Goal: Task Accomplishment & Management: Manage account settings

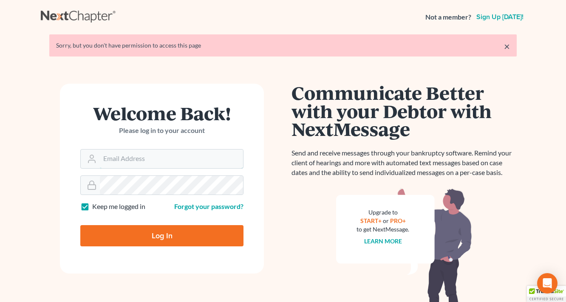
type input "[EMAIL_ADDRESS][DOMAIN_NAME]"
click at [171, 234] on input "Log In" at bounding box center [161, 235] width 163 height 21
type input "Thinking..."
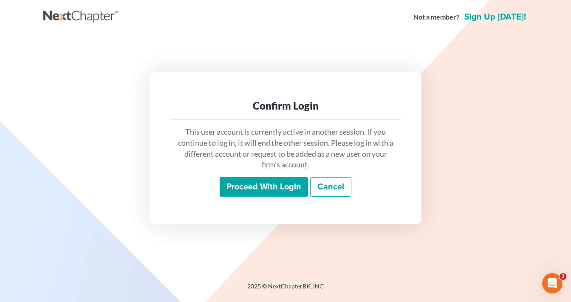
click at [260, 186] on input "Proceed with login" at bounding box center [264, 187] width 88 height 20
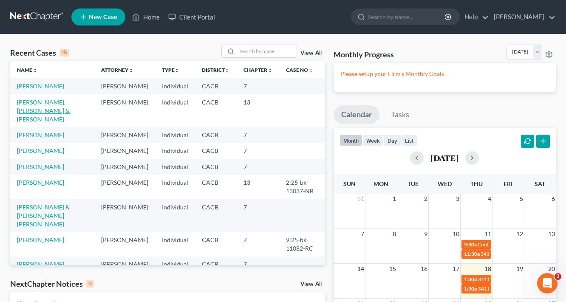
click at [58, 101] on link "[PERSON_NAME], [PERSON_NAME] & [PERSON_NAME]" at bounding box center [43, 111] width 53 height 24
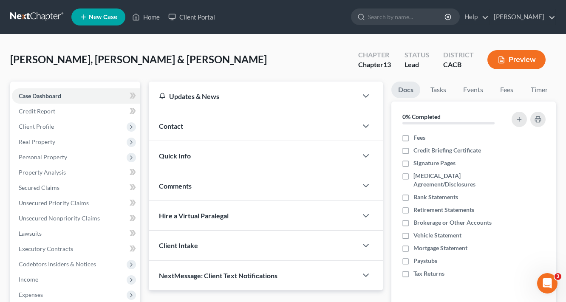
click at [528, 48] on div "Chapter Chapter 13 Status Lead District CACB Preview" at bounding box center [452, 60] width 208 height 30
click at [520, 56] on button "Preview" at bounding box center [516, 59] width 58 height 19
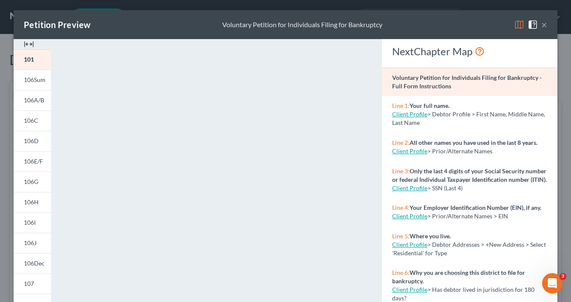
click at [541, 25] on button "×" at bounding box center [544, 25] width 6 height 10
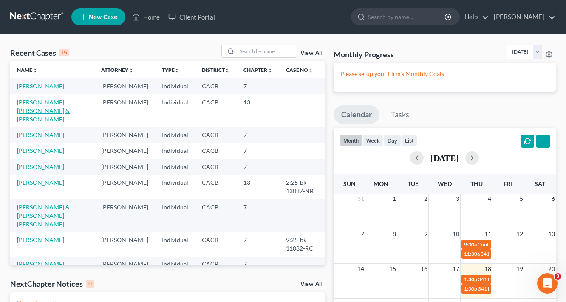
click at [38, 105] on link "Newton, Le'Roy & Micheline" at bounding box center [43, 111] width 53 height 24
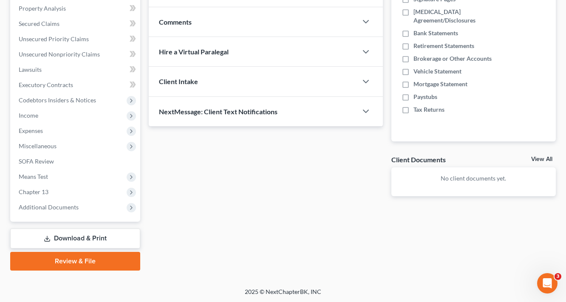
click at [88, 231] on link "Download & Print" at bounding box center [75, 239] width 130 height 20
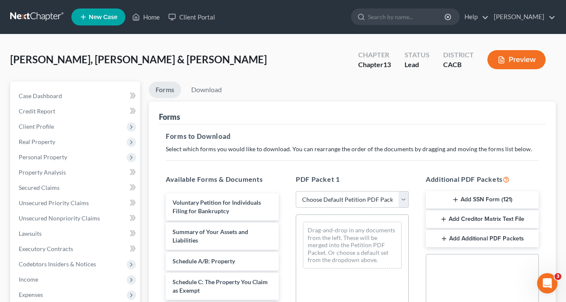
click at [486, 221] on button "Add Creditor Matrix Text File" at bounding box center [482, 219] width 113 height 18
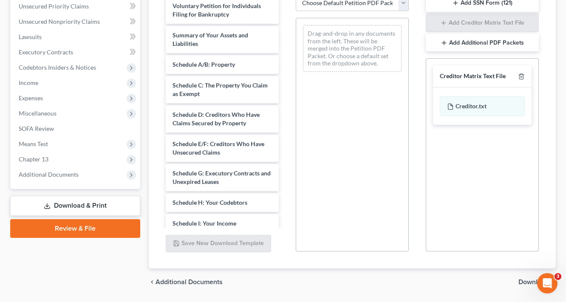
scroll to position [222, 0]
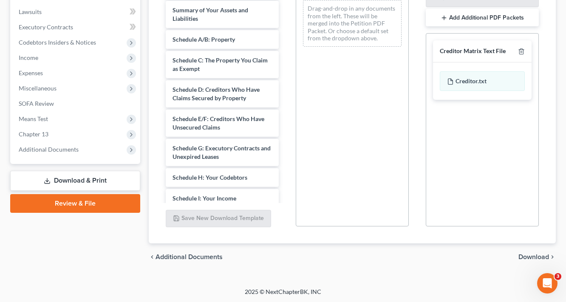
click at [522, 251] on div "chevron_left Additional Documents Download chevron_right" at bounding box center [352, 256] width 407 height 27
click at [522, 254] on span "Download" at bounding box center [533, 257] width 31 height 7
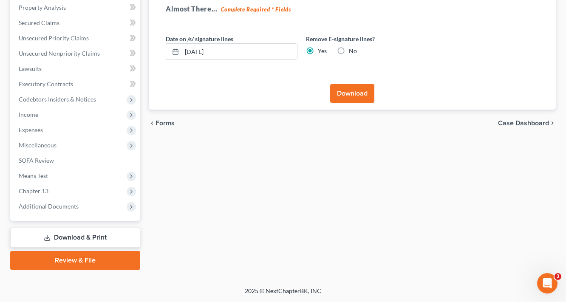
scroll to position [164, 0]
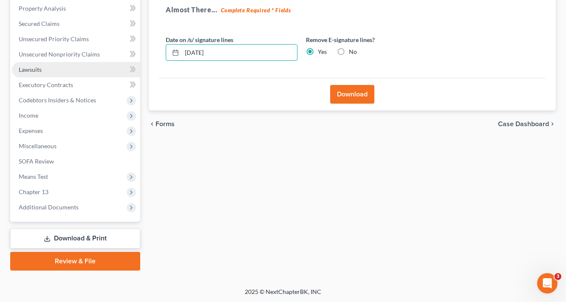
drag, startPoint x: 252, startPoint y: 57, endPoint x: 99, endPoint y: 76, distance: 154.5
click at [110, 76] on div "Petition Navigation Case Dashboard Payments Invoices Payments Payments Credit R…" at bounding box center [283, 94] width 554 height 353
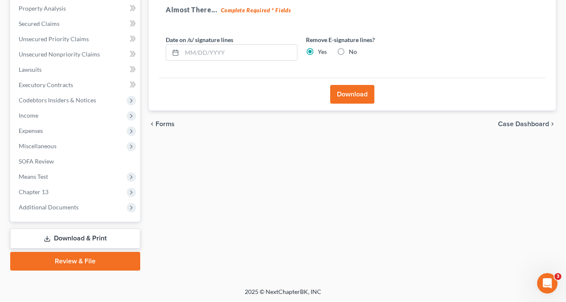
click at [355, 92] on button "Download" at bounding box center [352, 94] width 44 height 19
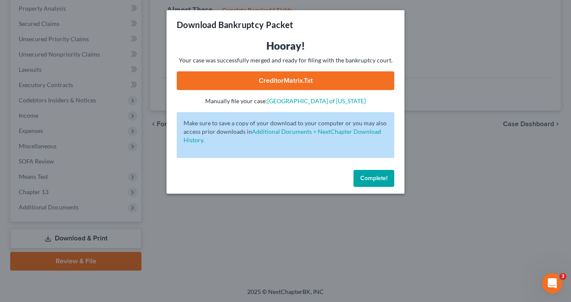
click at [330, 80] on link "CreditorMatrix.txt" at bounding box center [285, 80] width 217 height 19
click at [381, 178] on span "Complete!" at bounding box center [373, 178] width 27 height 7
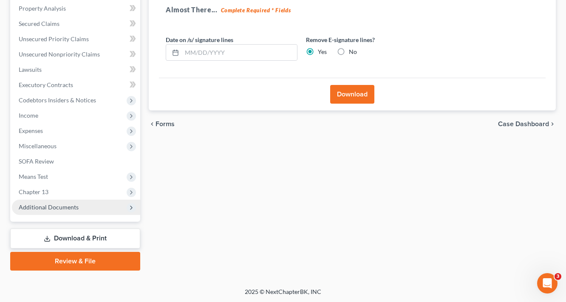
click at [62, 206] on span "Additional Documents" at bounding box center [49, 206] width 60 height 7
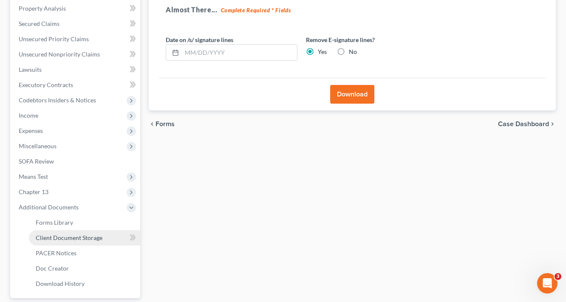
click at [65, 237] on span "Client Document Storage" at bounding box center [69, 237] width 67 height 7
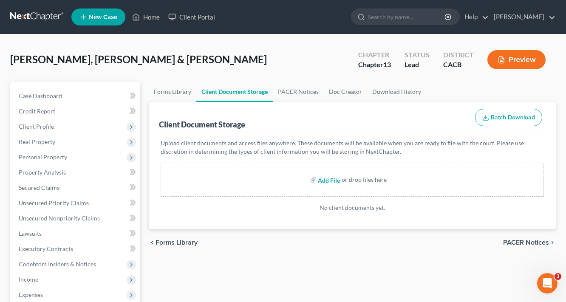
click at [329, 178] on input "file" at bounding box center [328, 179] width 20 height 15
type input "C:\fakepath\1.pdf"
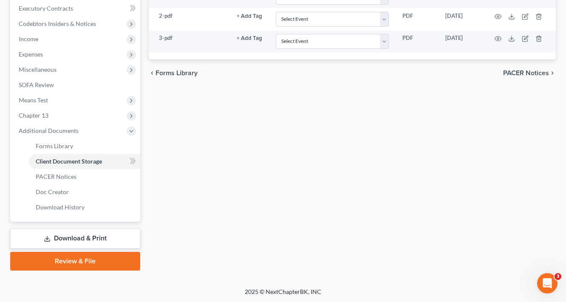
scroll to position [138, 0]
click at [82, 246] on link "Download & Print" at bounding box center [75, 239] width 130 height 20
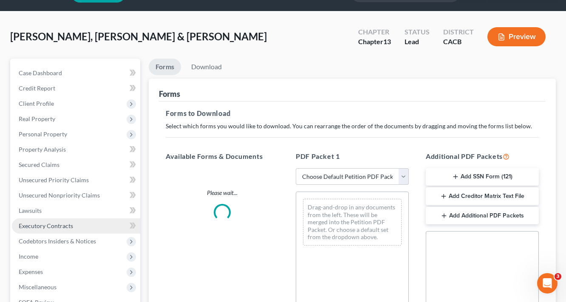
click at [83, 237] on ul "Case Dashboard Payments Invoices Payments Payments Credit Report Client Profile" at bounding box center [76, 210] width 128 height 291
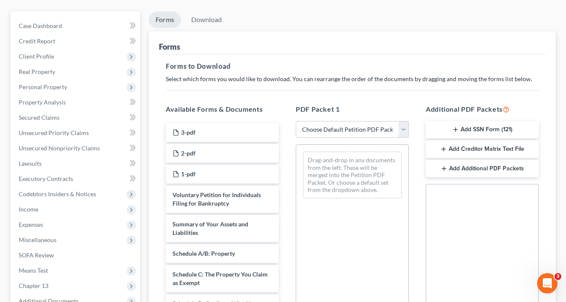
scroll to position [136, 0]
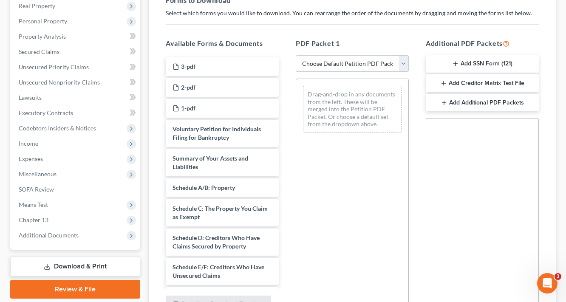
click at [342, 65] on select "Choose Default Petition PDF Packet Complete Bankruptcy Petition (all forms and …" at bounding box center [352, 63] width 113 height 17
select select "1"
click at [296, 55] on select "Choose Default Petition PDF Packet Complete Bankruptcy Petition (all forms and …" at bounding box center [352, 63] width 113 height 17
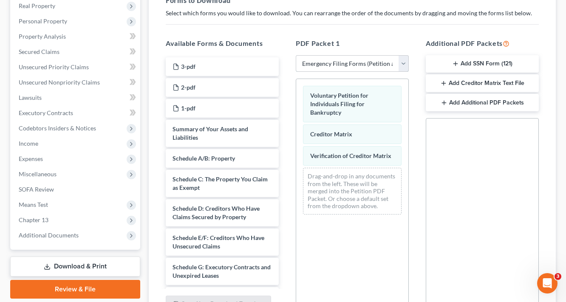
click at [342, 68] on select "Choose Default Petition PDF Packet Complete Bankruptcy Petition (all forms and …" at bounding box center [352, 63] width 113 height 17
click at [440, 262] on div "Social Security Number Statement of Social Security Number Creditor Matrix Text…" at bounding box center [482, 214] width 113 height 193
click at [340, 62] on select "Choose Default Petition PDF Packet Complete Bankruptcy Petition (all forms and …" at bounding box center [352, 63] width 113 height 17
click at [296, 55] on select "Choose Default Petition PDF Packet Complete Bankruptcy Petition (all forms and …" at bounding box center [352, 63] width 113 height 17
click at [342, 154] on span "Verification of Creditor Matrix" at bounding box center [350, 155] width 81 height 7
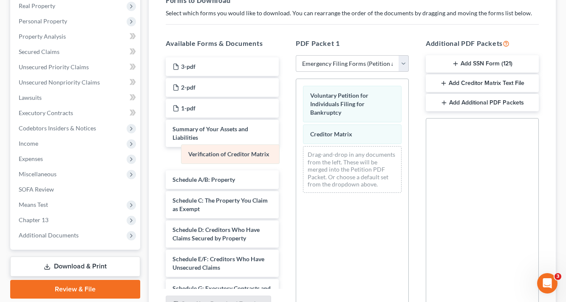
drag, startPoint x: 342, startPoint y: 154, endPoint x: 208, endPoint y: 152, distance: 133.4
click at [296, 152] on div "Verification of Creditor Matrix Voluntary Petition for Individuals Filing for B…" at bounding box center [352, 139] width 112 height 121
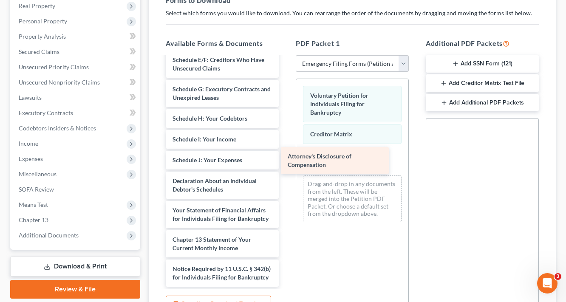
scroll to position [216, 0]
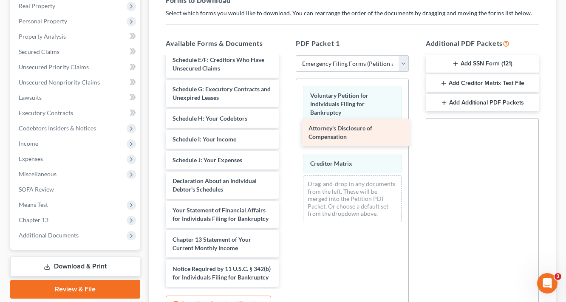
drag, startPoint x: 194, startPoint y: 270, endPoint x: 330, endPoint y: 130, distance: 195.3
click at [285, 130] on div "Attorney's Disclosure of Compensation 3-pdf 2-pdf 1-pdf Summary of Your Assets …" at bounding box center [222, 73] width 127 height 428
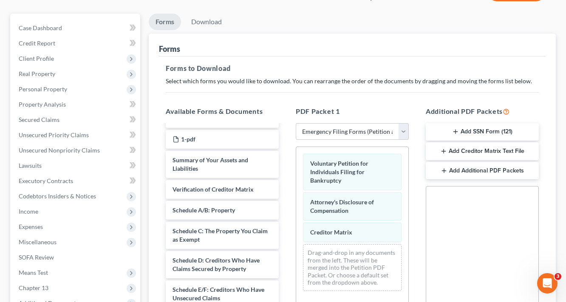
scroll to position [0, 0]
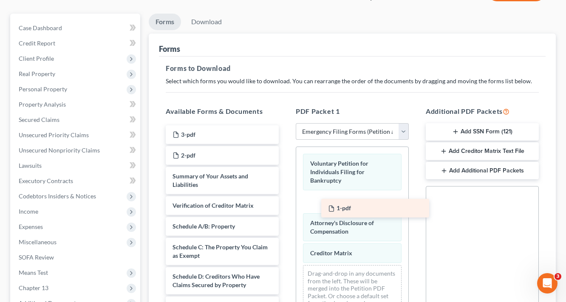
drag, startPoint x: 194, startPoint y: 172, endPoint x: 344, endPoint y: 200, distance: 152.5
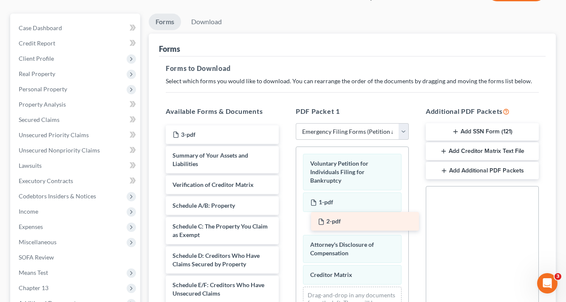
drag, startPoint x: 188, startPoint y: 156, endPoint x: 326, endPoint y: 222, distance: 152.9
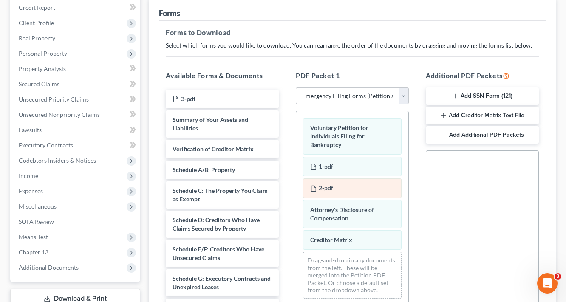
scroll to position [136, 0]
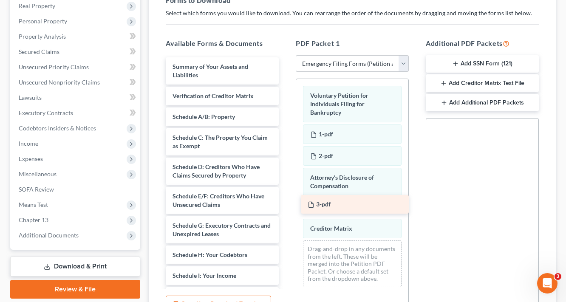
drag, startPoint x: 188, startPoint y: 64, endPoint x: 322, endPoint y: 203, distance: 193.8
click at [285, 203] on div "3-pdf 3-pdf Summary of Your Assets and Liabilities Verification of Creditor Mat…" at bounding box center [222, 240] width 127 height 366
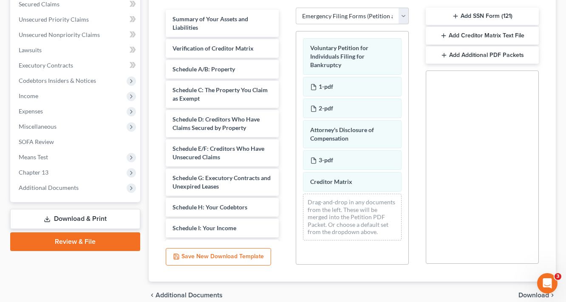
scroll to position [222, 0]
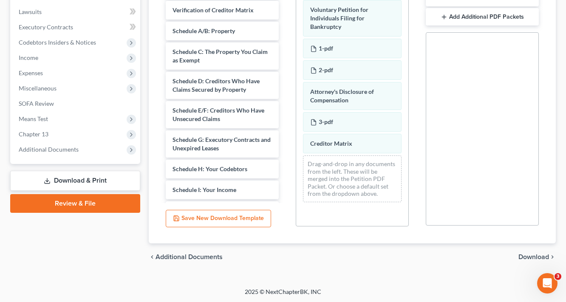
click at [537, 257] on span "Download" at bounding box center [533, 257] width 31 height 7
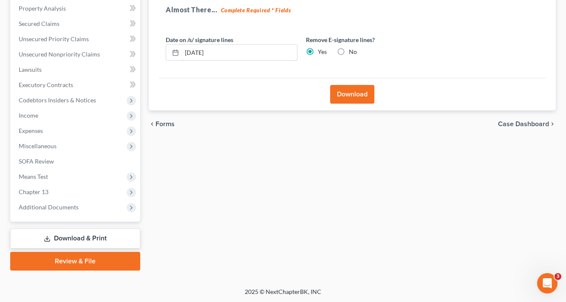
drag, startPoint x: 172, startPoint y: 63, endPoint x: 11, endPoint y: 82, distance: 162.9
click at [14, 82] on div "Petition Navigation Case Dashboard Payments Invoices Payments Payments Credit R…" at bounding box center [283, 94] width 554 height 353
click at [354, 96] on button "Download" at bounding box center [352, 94] width 44 height 19
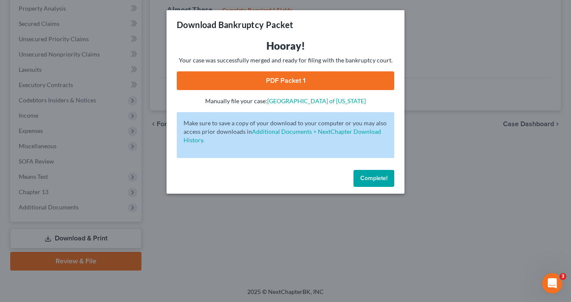
click at [303, 90] on div "Hooray! Your case was successfully merged and ready for filing with the bankrup…" at bounding box center [285, 72] width 217 height 66
click at [313, 83] on link "PDF Packet 1" at bounding box center [285, 80] width 217 height 19
click at [373, 175] on span "Complete!" at bounding box center [373, 178] width 27 height 7
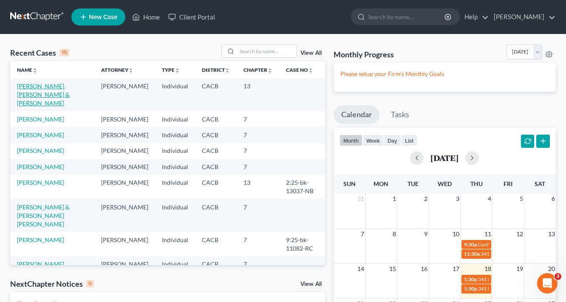
click at [39, 95] on link "[PERSON_NAME], [PERSON_NAME] & [PERSON_NAME]" at bounding box center [43, 94] width 53 height 24
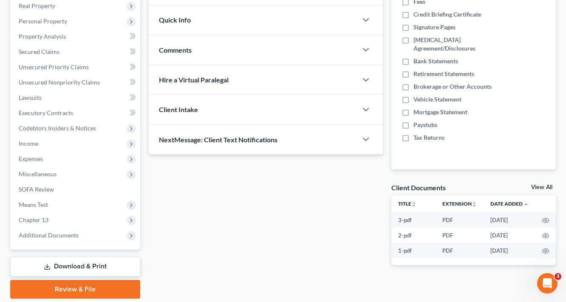
click at [93, 269] on link "Download & Print" at bounding box center [75, 267] width 130 height 20
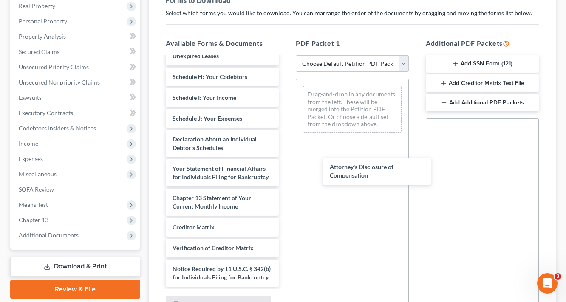
scroll to position [265, 0]
drag, startPoint x: 197, startPoint y: 270, endPoint x: 343, endPoint y: 187, distance: 168.0
click at [285, 168] on div "Attorney's Disclosure of Compensation 3-pdf 2-pdf 1-pdf Voluntary Petition for …" at bounding box center [222, 47] width 127 height 478
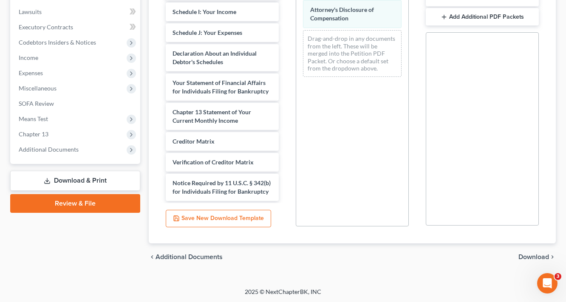
click at [528, 254] on span "Download" at bounding box center [533, 257] width 31 height 7
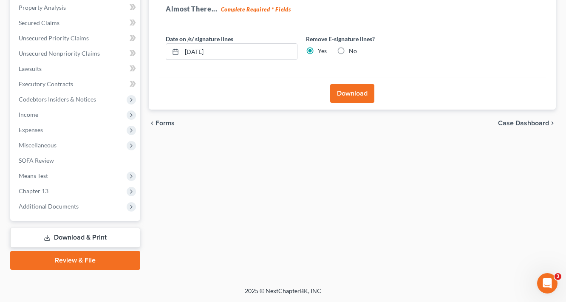
scroll to position [164, 0]
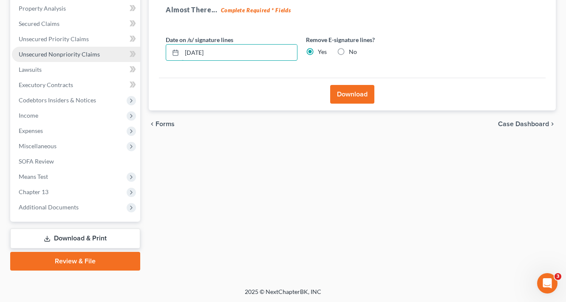
drag, startPoint x: 228, startPoint y: 57, endPoint x: 124, endPoint y: 46, distance: 104.2
click at [193, 56] on input "[DATE]" at bounding box center [239, 53] width 115 height 16
type input "0"
click at [357, 91] on button "Download" at bounding box center [352, 94] width 44 height 19
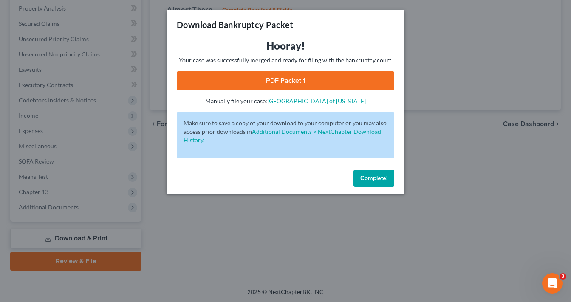
click at [319, 76] on link "PDF Packet 1" at bounding box center [285, 80] width 217 height 19
click at [389, 177] on button "Complete!" at bounding box center [373, 178] width 41 height 17
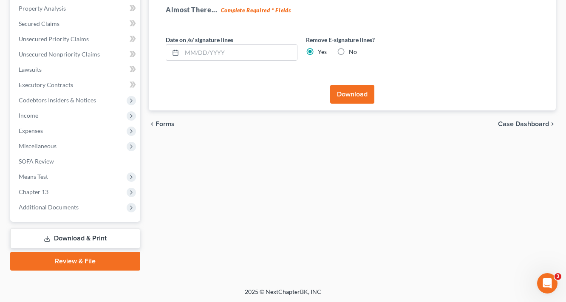
click at [86, 234] on link "Download & Print" at bounding box center [75, 239] width 130 height 20
click at [97, 236] on link "Download & Print" at bounding box center [75, 239] width 130 height 20
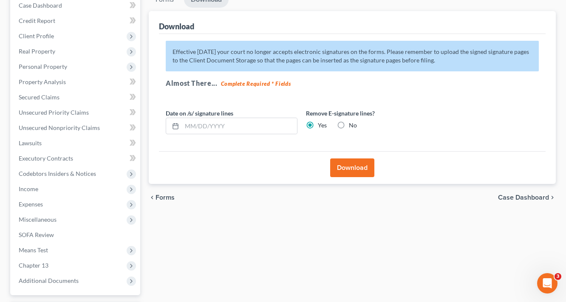
scroll to position [0, 0]
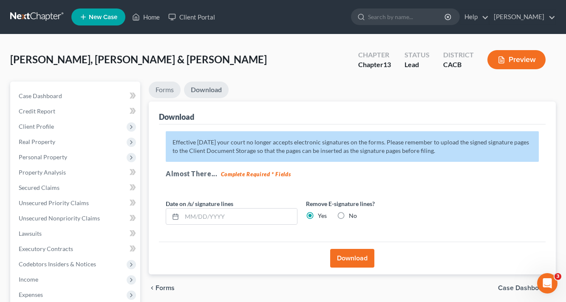
click at [155, 88] on link "Forms" at bounding box center [165, 90] width 32 height 17
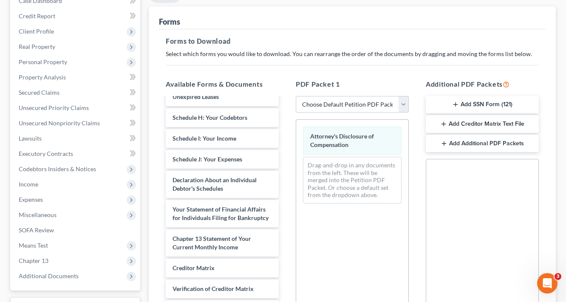
scroll to position [170, 0]
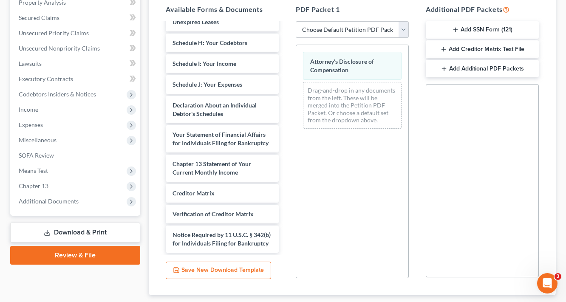
click at [370, 23] on select "Choose Default Petition PDF Packet Complete Bankruptcy Petition (all forms and …" at bounding box center [352, 29] width 113 height 17
click at [296, 21] on select "Choose Default Petition PDF Packet Complete Bankruptcy Petition (all forms and …" at bounding box center [352, 29] width 113 height 17
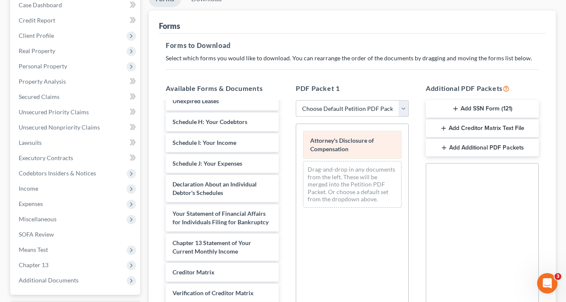
scroll to position [86, 0]
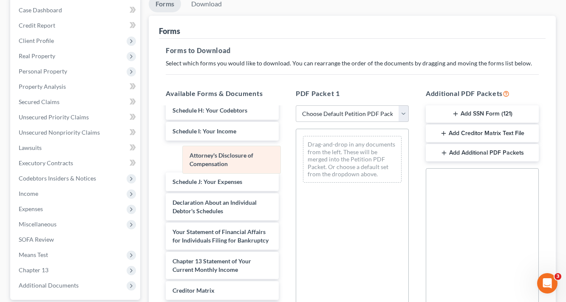
drag, startPoint x: 360, startPoint y: 141, endPoint x: 234, endPoint y: 153, distance: 125.9
click at [296, 153] on div "Attorney's Disclosure of Compensation Attorney's Disclosure of Compensation Dra…" at bounding box center [352, 159] width 112 height 60
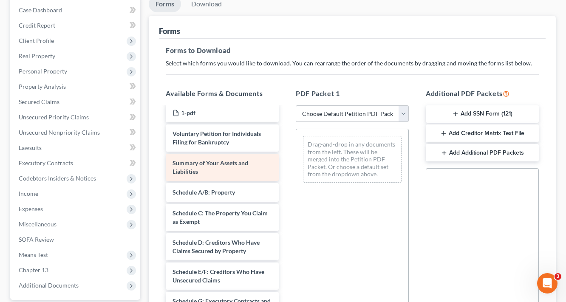
scroll to position [0, 0]
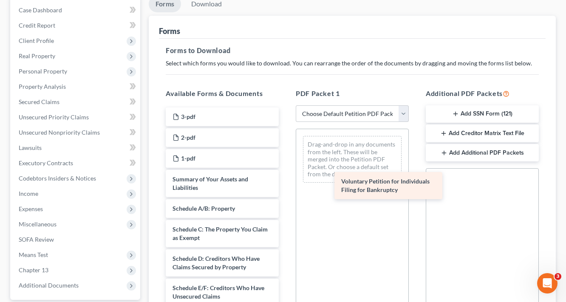
drag, startPoint x: 211, startPoint y: 179, endPoint x: 376, endPoint y: 182, distance: 165.3
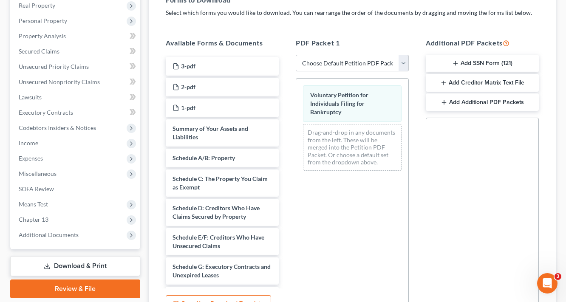
scroll to position [188, 0]
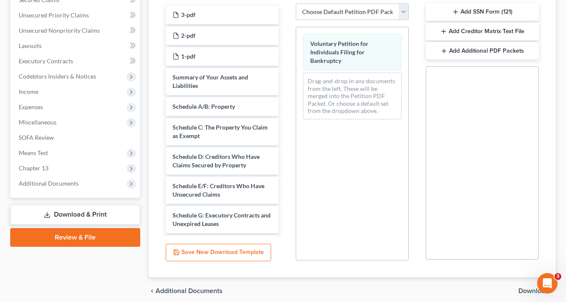
click at [525, 285] on div "chevron_left Additional Documents Download chevron_right" at bounding box center [352, 290] width 407 height 27
click at [526, 289] on span "Download" at bounding box center [533, 291] width 31 height 7
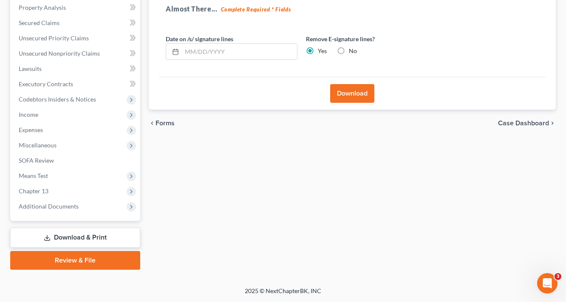
scroll to position [164, 0]
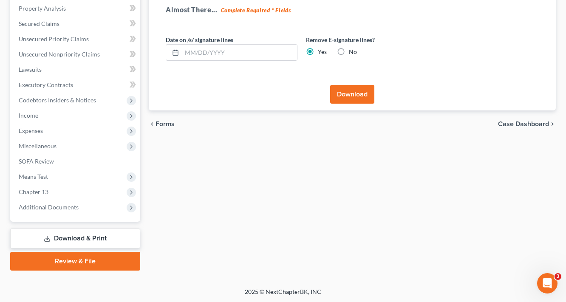
click at [347, 95] on button "Download" at bounding box center [352, 94] width 44 height 19
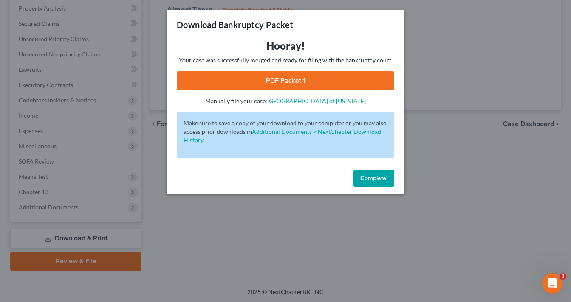
click at [295, 82] on link "PDF Packet 1" at bounding box center [285, 80] width 217 height 19
click at [311, 77] on link "PDF Packet 1" at bounding box center [285, 80] width 217 height 19
click at [381, 183] on button "Complete!" at bounding box center [373, 178] width 41 height 17
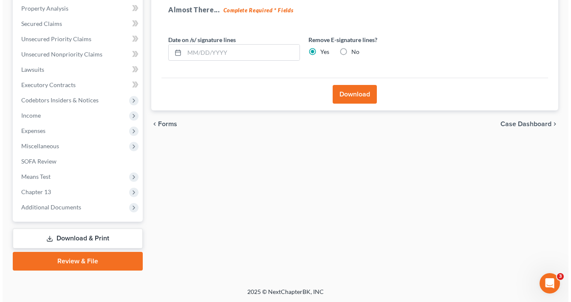
scroll to position [0, 0]
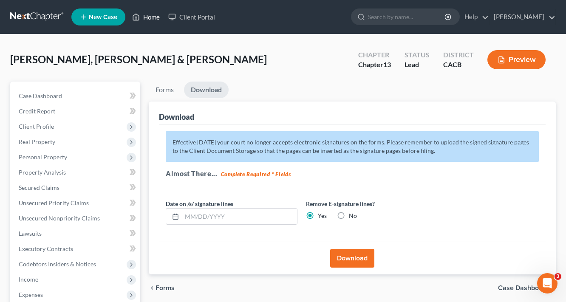
click at [153, 11] on link "Home" at bounding box center [146, 16] width 36 height 15
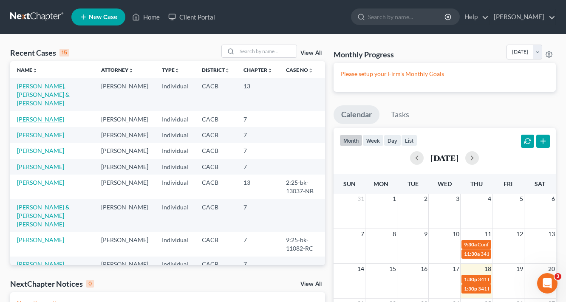
click at [43, 116] on link "[PERSON_NAME]" at bounding box center [40, 119] width 47 height 7
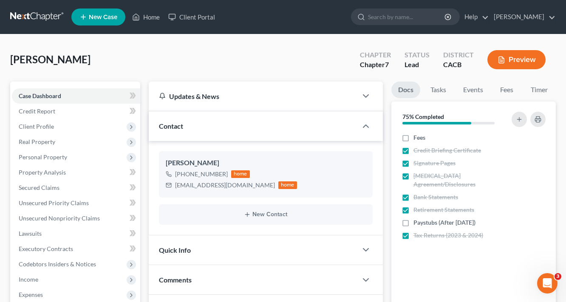
click at [518, 59] on button "Preview" at bounding box center [516, 59] width 58 height 19
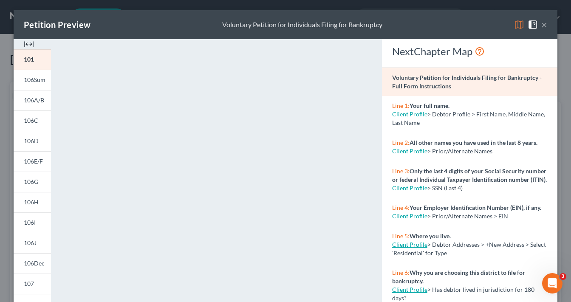
click at [545, 24] on div "Petition Preview Voluntary Petition for Individuals Filing for Bankruptcy ×" at bounding box center [286, 24] width 544 height 29
click at [544, 24] on button "×" at bounding box center [544, 25] width 6 height 10
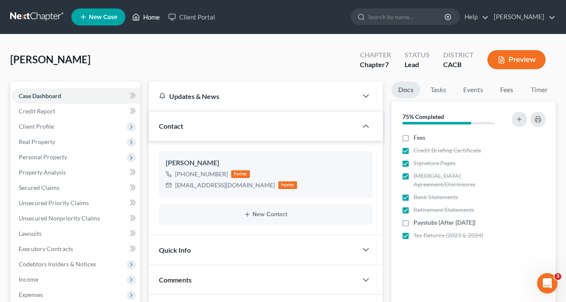
click at [143, 18] on link "Home" at bounding box center [146, 16] width 36 height 15
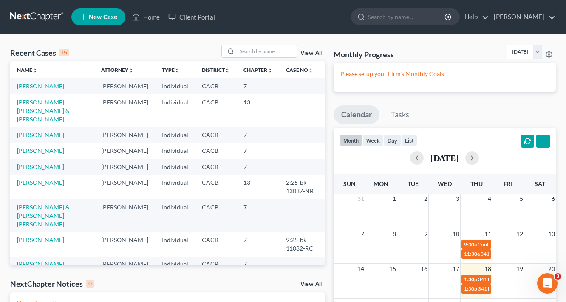
click at [39, 85] on link "[PERSON_NAME]" at bounding box center [40, 85] width 47 height 7
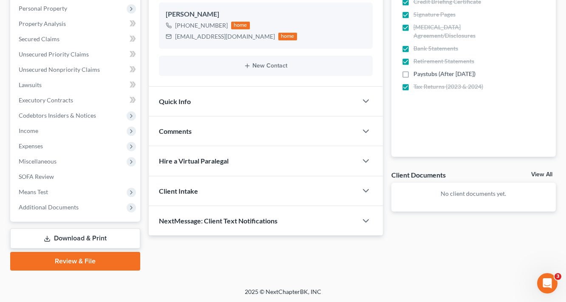
click at [95, 237] on link "Download & Print" at bounding box center [75, 239] width 130 height 20
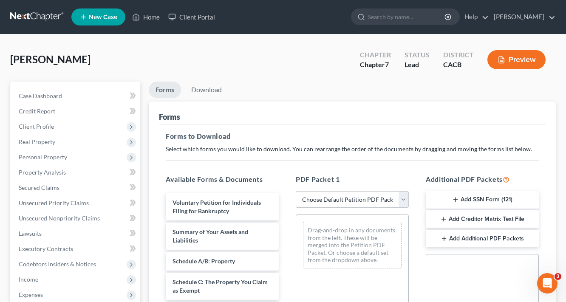
click at [345, 202] on select "Choose Default Petition PDF Packet Complete Bankruptcy Petition (all forms and …" at bounding box center [352, 199] width 113 height 17
click at [411, 116] on div "Forms" at bounding box center [352, 113] width 387 height 23
click at [492, 216] on button "Add Creditor Matrix Text File" at bounding box center [482, 219] width 113 height 18
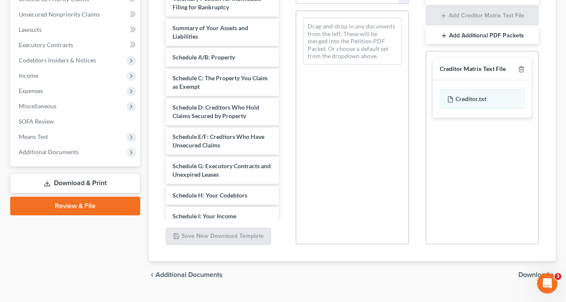
click at [525, 274] on span "Download" at bounding box center [533, 274] width 31 height 7
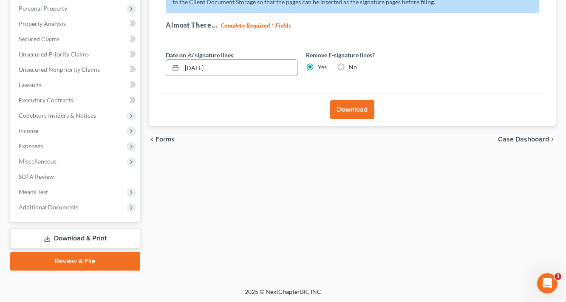
drag, startPoint x: 245, startPoint y: 67, endPoint x: 0, endPoint y: 105, distance: 248.1
click at [81, 90] on div "Petition Navigation Case Dashboard Payments Invoices Payments Payments Credit R…" at bounding box center [283, 102] width 554 height 338
click at [350, 111] on button "Download" at bounding box center [352, 109] width 44 height 19
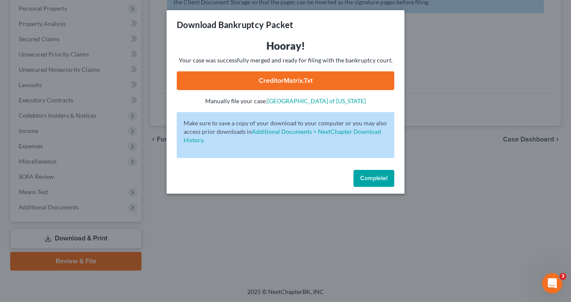
click at [302, 80] on link "CreditorMatrix.txt" at bounding box center [285, 80] width 217 height 19
click at [472, 200] on div "Download Bankruptcy Packet Hooray! Your case was successfully merged and ready …" at bounding box center [285, 151] width 571 height 302
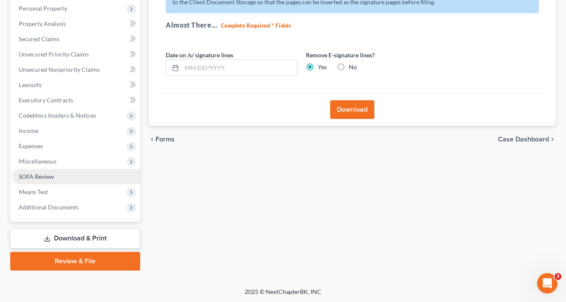
click at [31, 175] on span "SOFA Review" at bounding box center [36, 176] width 35 height 7
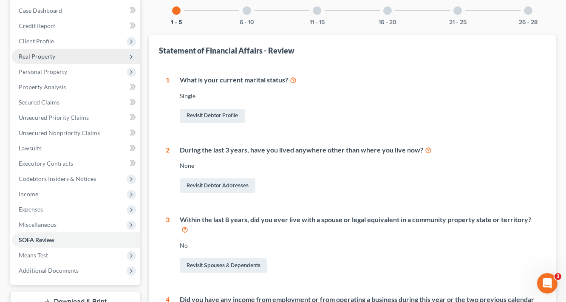
scroll to position [170, 0]
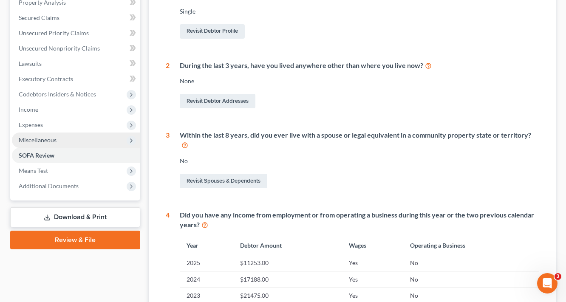
click at [48, 139] on span "Miscellaneous" at bounding box center [38, 139] width 38 height 7
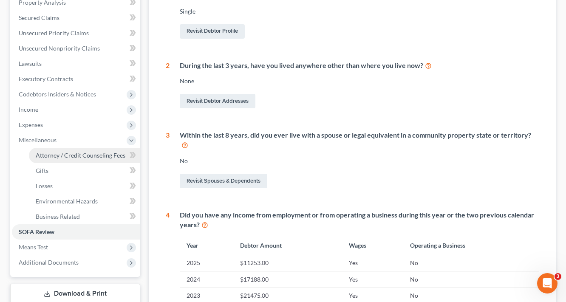
click at [114, 158] on span "Attorney / Credit Counseling Fees" at bounding box center [81, 155] width 90 height 7
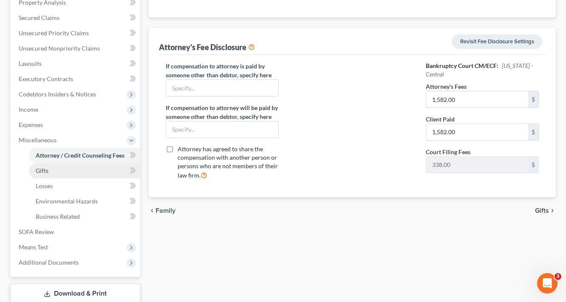
scroll to position [225, 0]
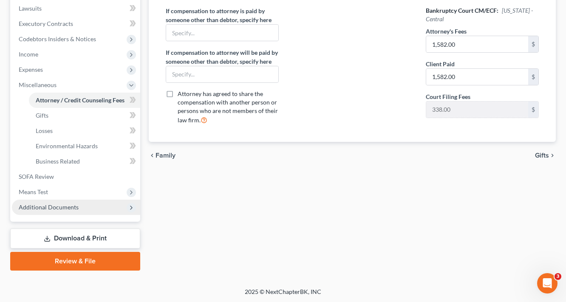
click at [49, 205] on span "Additional Documents" at bounding box center [49, 206] width 60 height 7
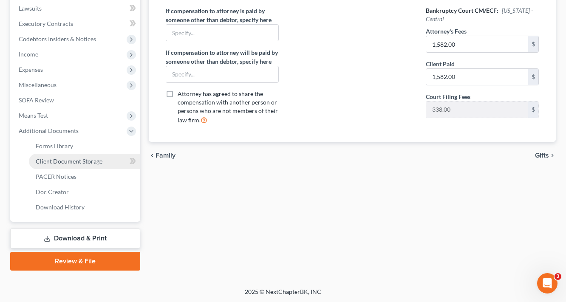
click at [62, 162] on span "Client Document Storage" at bounding box center [69, 161] width 67 height 7
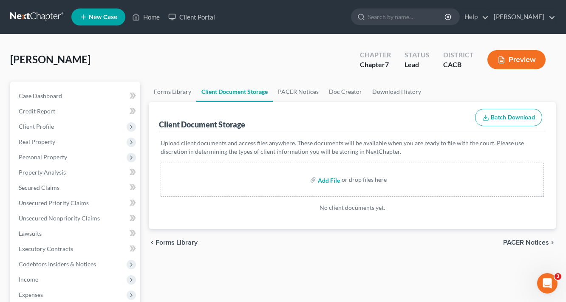
click at [322, 182] on input "file" at bounding box center [328, 179] width 20 height 15
type input "C:\fakepath\1.pdf"
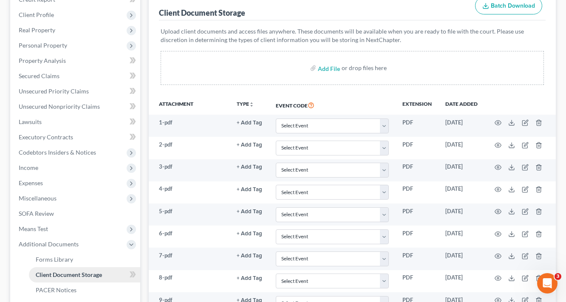
scroll to position [164, 0]
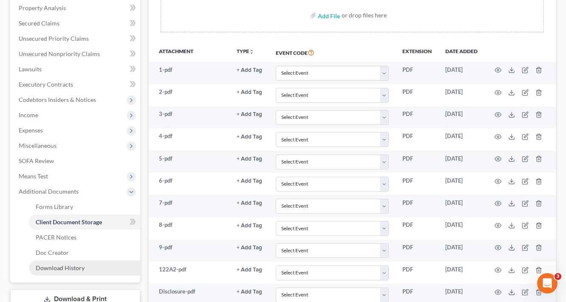
click at [80, 269] on span "Download History" at bounding box center [60, 267] width 49 height 7
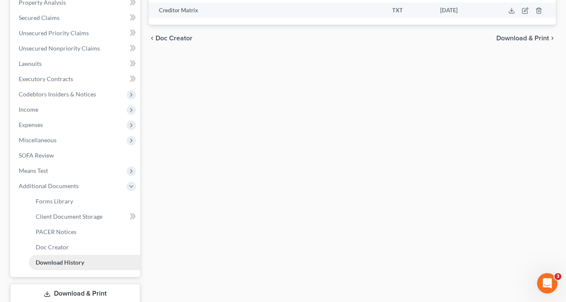
scroll to position [225, 0]
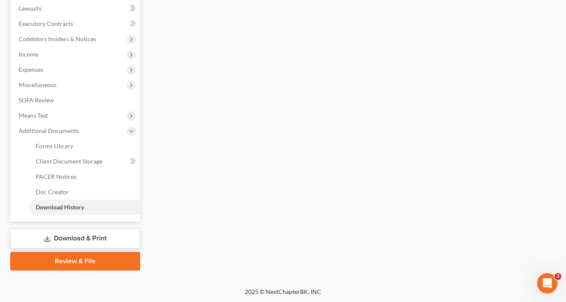
click at [84, 237] on link "Download & Print" at bounding box center [75, 239] width 130 height 20
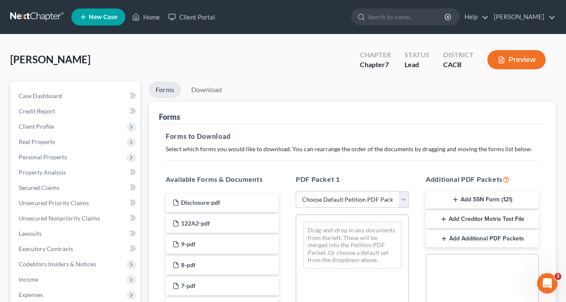
click at [353, 202] on select "Choose Default Petition PDF Packet Complete Bankruptcy Petition (all forms and …" at bounding box center [352, 199] width 113 height 17
select select "5"
click at [296, 191] on select "Choose Default Petition PDF Packet Complete Bankruptcy Petition (all forms and …" at bounding box center [352, 199] width 113 height 17
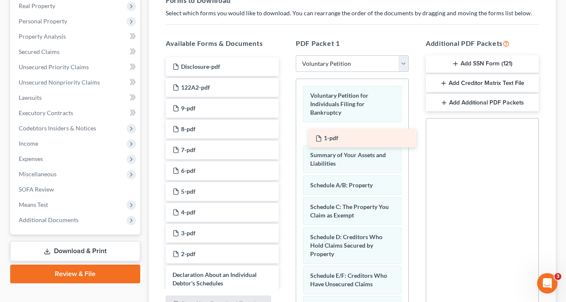
drag, startPoint x: 189, startPoint y: 270, endPoint x: 333, endPoint y: 122, distance: 207.0
click at [285, 122] on div "1-pdf Disclosure-pdf 122A2-pdf 9-pdf 8-pdf 7-pdf 6-pdf 5-pdf 4-pdf 3-pdf 2-pdf …" at bounding box center [222, 199] width 127 height 285
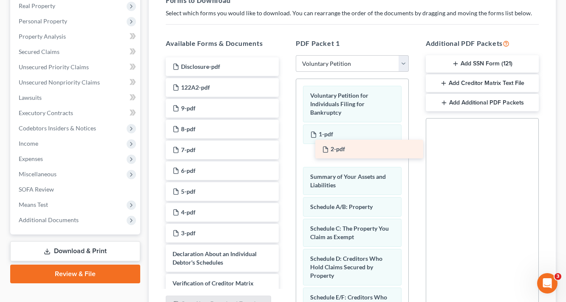
drag, startPoint x: 194, startPoint y: 252, endPoint x: 341, endPoint y: 155, distance: 176.4
click at [285, 155] on div "2-pdf Disclosure-pdf 122A2-pdf 9-pdf 8-pdf 7-pdf 6-pdf 5-pdf 4-pdf 3-pdf 2-pdf …" at bounding box center [222, 189] width 127 height 265
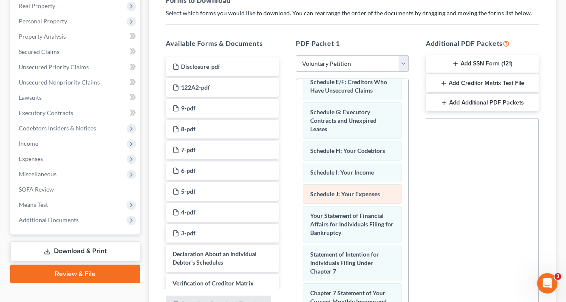
scroll to position [238, 0]
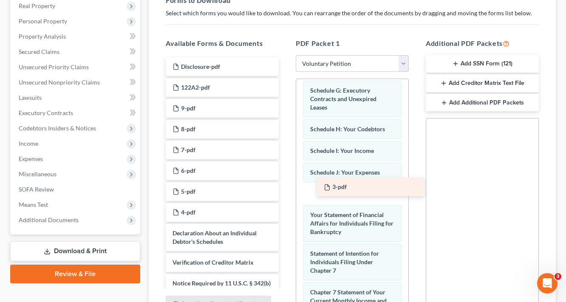
drag, startPoint x: 193, startPoint y: 234, endPoint x: 344, endPoint y: 188, distance: 157.9
click at [285, 188] on div "3-pdf Disclosure-pdf 122A2-pdf 9-pdf 8-pdf 7-pdf 6-pdf 5-pdf 4-pdf 3-pdf Declar…" at bounding box center [222, 179] width 127 height 244
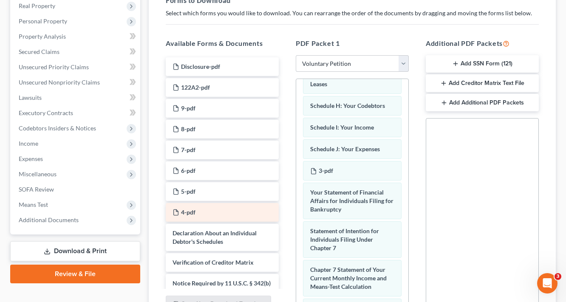
scroll to position [306, 0]
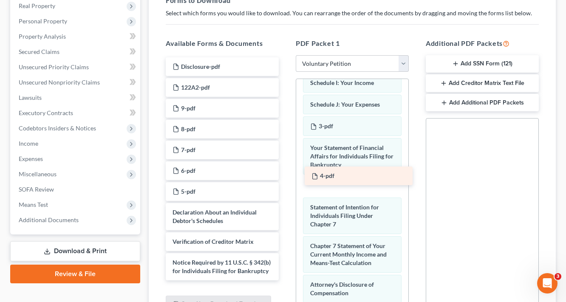
drag, startPoint x: 187, startPoint y: 211, endPoint x: 328, endPoint y: 174, distance: 145.7
click at [285, 174] on div "4-pdf Disclosure-pdf 122A2-pdf 9-pdf 8-pdf 7-pdf 6-pdf 5-pdf 4-pdf Declaration …" at bounding box center [222, 168] width 127 height 223
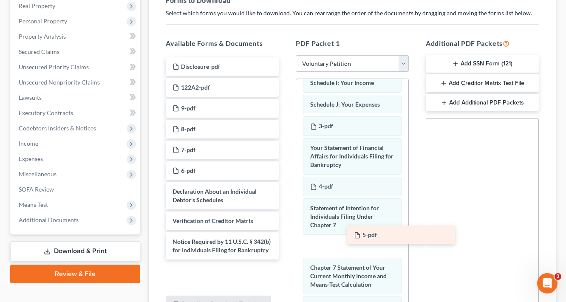
drag, startPoint x: 189, startPoint y: 189, endPoint x: 365, endPoint y: 221, distance: 179.6
click at [285, 222] on div "5-pdf Disclosure-pdf 122A2-pdf 9-pdf 8-pdf 7-pdf 6-pdf 5-pdf Declaration About …" at bounding box center [222, 158] width 127 height 202
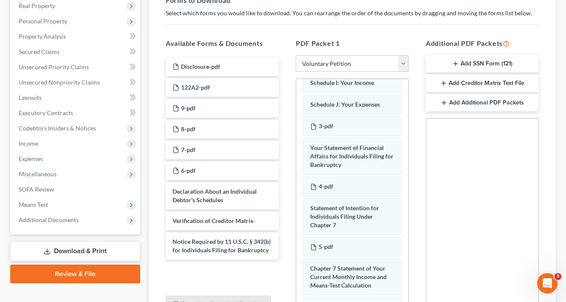
scroll to position [392, 0]
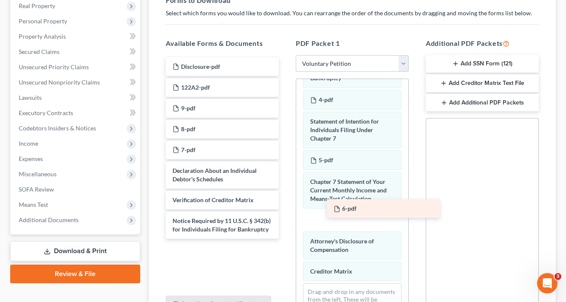
drag, startPoint x: 186, startPoint y: 169, endPoint x: 343, endPoint y: 206, distance: 160.9
click at [285, 205] on div "6-pdf Disclosure-pdf 122A2-pdf 9-pdf 8-pdf 7-pdf 6-pdf Declaration About an Ind…" at bounding box center [222, 147] width 127 height 181
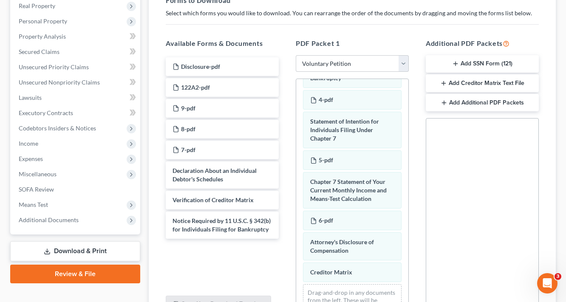
scroll to position [414, 0]
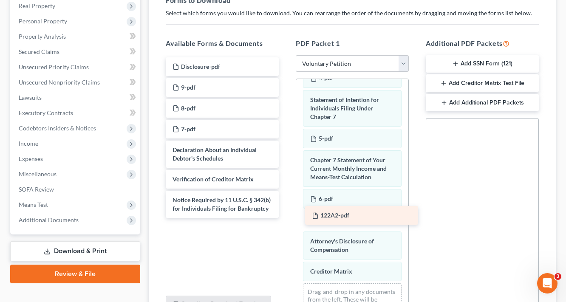
drag, startPoint x: 197, startPoint y: 88, endPoint x: 336, endPoint y: 216, distance: 189.7
click at [285, 216] on div "122A2-pdf Disclosure-pdf 122A2-pdf 9-pdf 8-pdf 7-pdf Declaration About an Indiv…" at bounding box center [222, 137] width 127 height 161
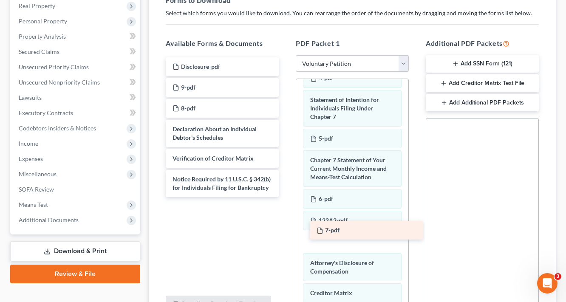
drag, startPoint x: 192, startPoint y: 126, endPoint x: 347, endPoint y: 223, distance: 183.0
click at [285, 197] on div "7-pdf Disclosure-pdf 9-pdf 8-pdf 7-pdf Declaration About an Individual Debtor's…" at bounding box center [222, 127] width 127 height 140
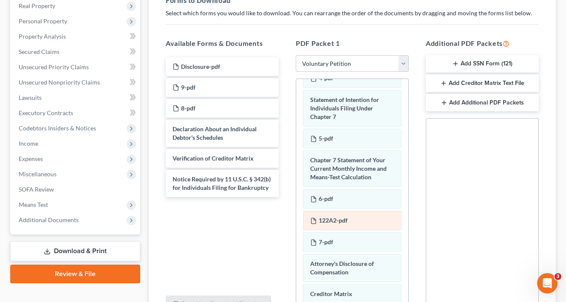
scroll to position [457, 0]
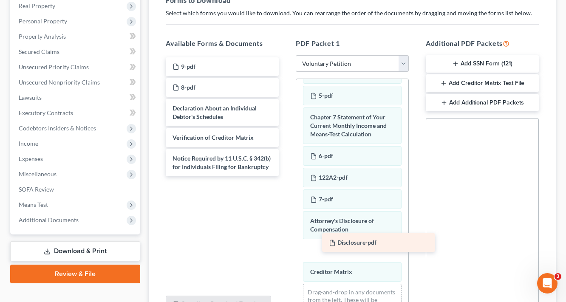
drag, startPoint x: 192, startPoint y: 66, endPoint x: 347, endPoint y: 243, distance: 235.1
click at [285, 176] on div "Disclosure-pdf Disclosure-pdf 9-pdf 8-pdf Declaration About an Individual Debto…" at bounding box center [222, 116] width 127 height 119
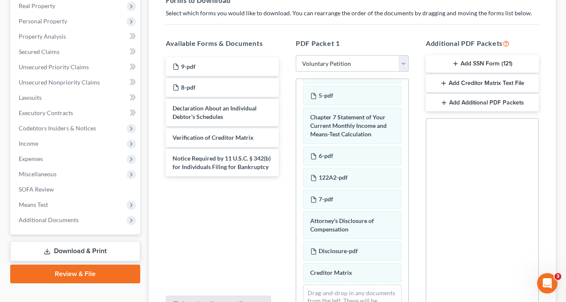
scroll to position [478, 0]
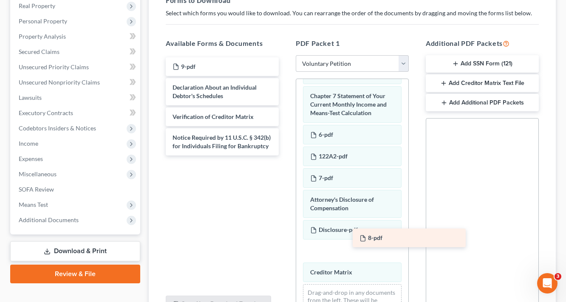
drag, startPoint x: 183, startPoint y: 85, endPoint x: 349, endPoint y: 240, distance: 226.9
click at [285, 155] on div "8-pdf 9-pdf 8-pdf Declaration About an Individual Debtor's Schedules Verificati…" at bounding box center [222, 106] width 127 height 98
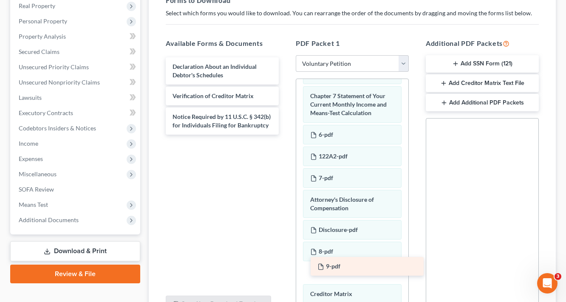
drag, startPoint x: 191, startPoint y: 65, endPoint x: 336, endPoint y: 265, distance: 247.1
click at [285, 135] on div "9-pdf 9-pdf Declaration About an Individual Debtor's Schedules Verification of …" at bounding box center [222, 95] width 127 height 77
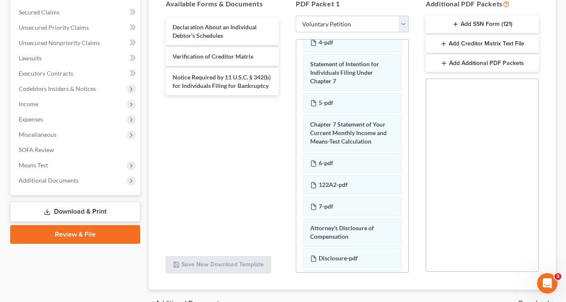
scroll to position [222, 0]
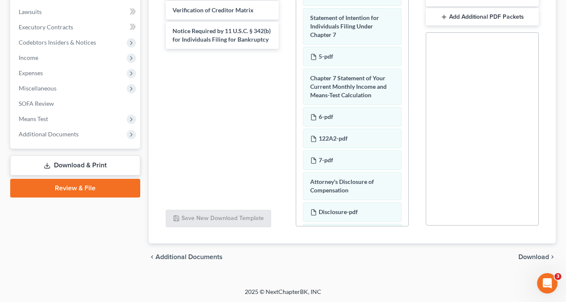
click at [520, 251] on div "chevron_left Additional Documents Download chevron_right" at bounding box center [352, 256] width 407 height 27
click at [530, 255] on span "Download" at bounding box center [533, 257] width 31 height 7
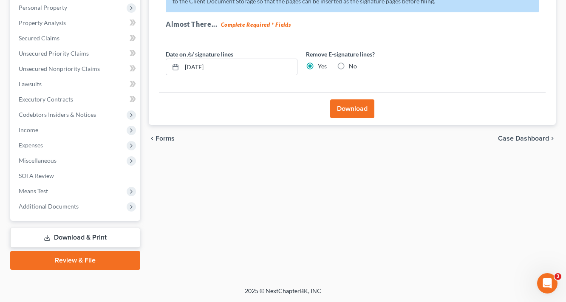
scroll to position [149, 0]
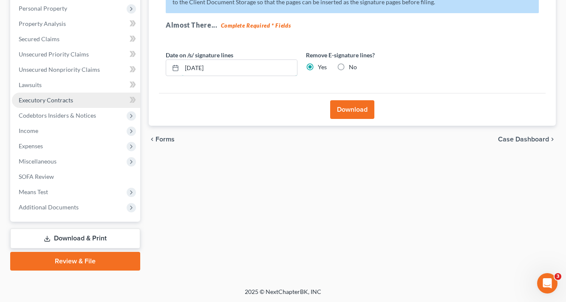
drag, startPoint x: 241, startPoint y: 62, endPoint x: 20, endPoint y: 99, distance: 224.3
click at [188, 66] on input "[DATE]" at bounding box center [239, 68] width 115 height 16
type input "0"
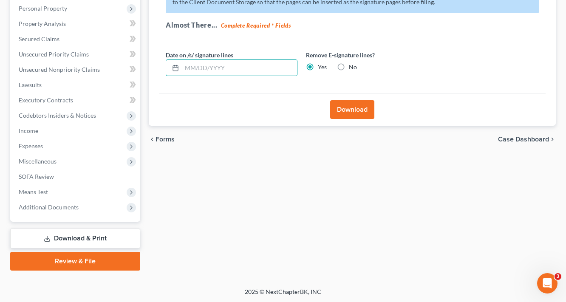
click at [369, 113] on button "Download" at bounding box center [352, 109] width 44 height 19
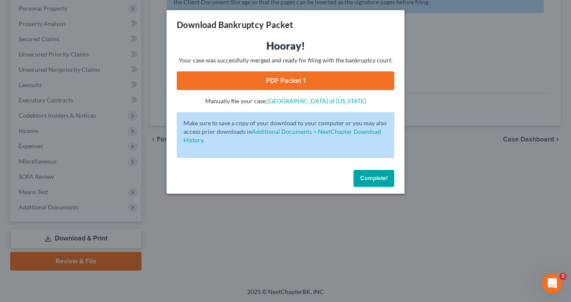
click at [291, 73] on link "PDF Packet 1" at bounding box center [285, 80] width 217 height 19
click at [384, 182] on button "Complete!" at bounding box center [373, 178] width 41 height 17
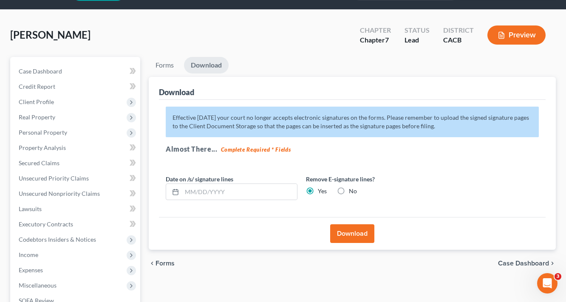
scroll to position [0, 0]
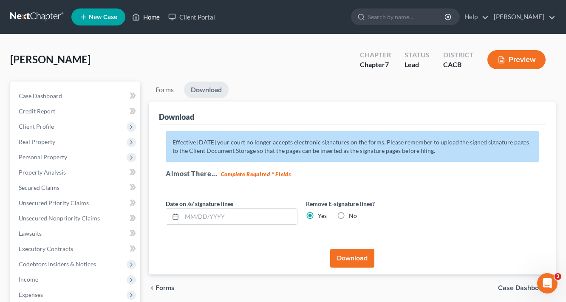
click at [151, 16] on link "Home" at bounding box center [146, 16] width 36 height 15
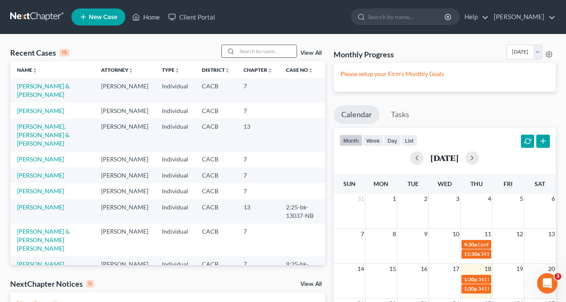
click at [255, 51] on input "search" at bounding box center [266, 51] width 59 height 12
type input "Baliwag"
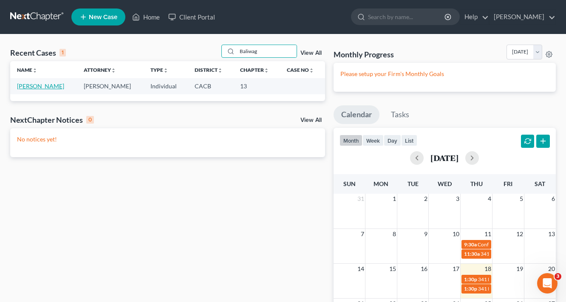
click at [36, 86] on link "[PERSON_NAME]" at bounding box center [40, 85] width 47 height 7
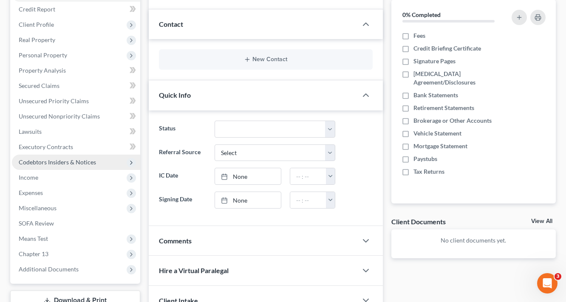
scroll to position [68, 0]
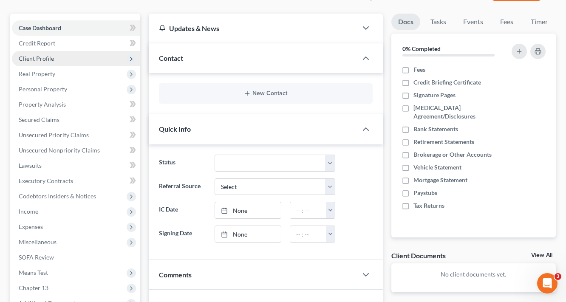
click at [43, 61] on span "Client Profile" at bounding box center [36, 58] width 35 height 7
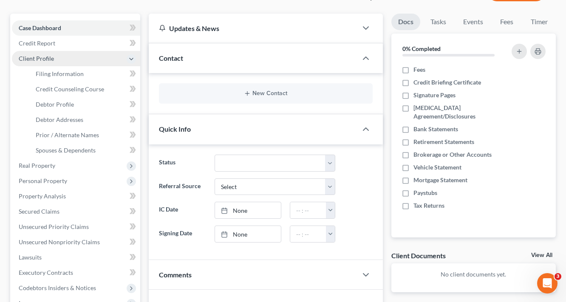
click at [39, 58] on span "Client Profile" at bounding box center [36, 58] width 35 height 7
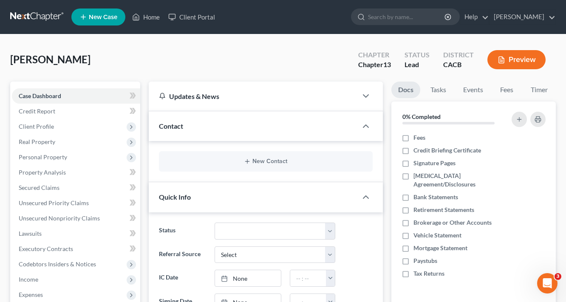
scroll to position [102, 0]
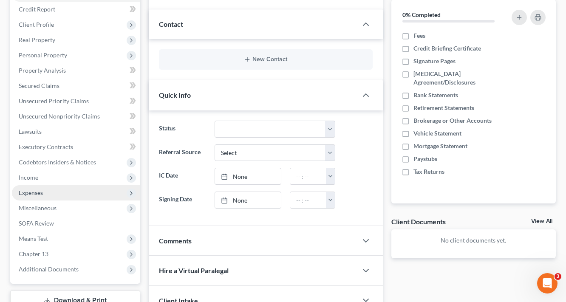
click at [31, 196] on span "Expenses" at bounding box center [76, 192] width 128 height 15
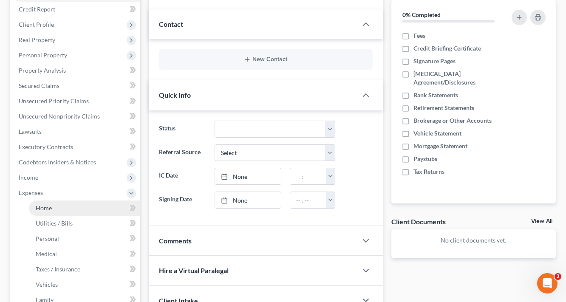
click at [49, 210] on span "Home" at bounding box center [44, 207] width 16 height 7
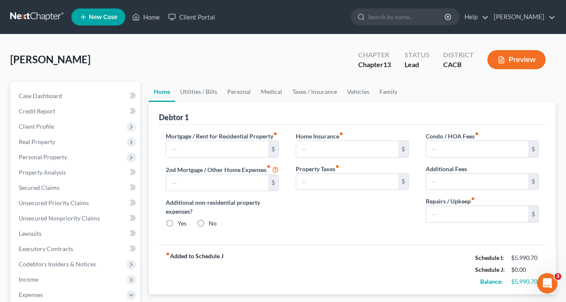
type input "3,865.00"
type input "0.00"
radio input "true"
type input "0.00"
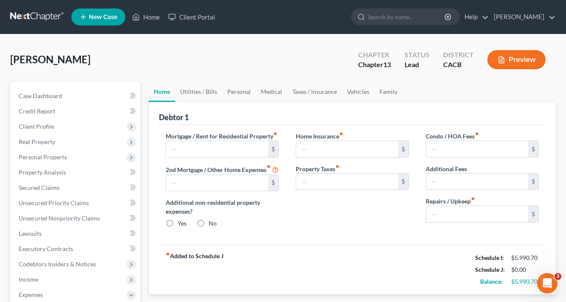
type input "145.00"
type input "0.00"
click at [525, 64] on button "Preview" at bounding box center [516, 59] width 58 height 19
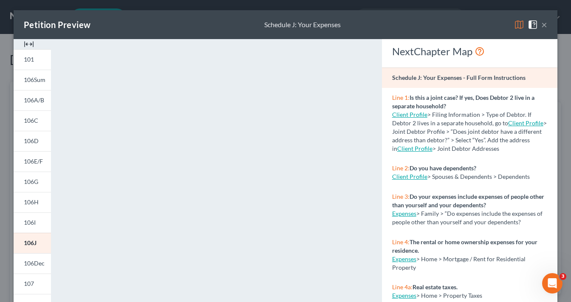
click at [544, 27] on button "×" at bounding box center [544, 25] width 6 height 10
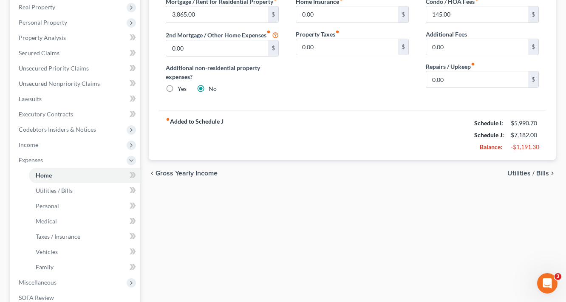
scroll to position [136, 0]
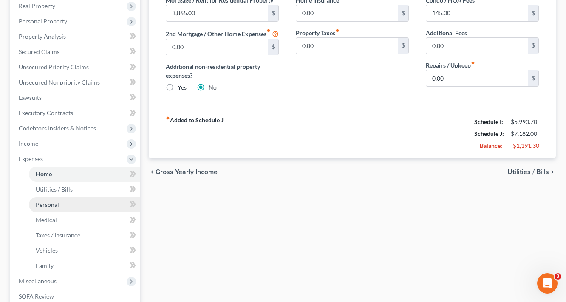
click at [51, 204] on span "Personal" at bounding box center [47, 204] width 23 height 7
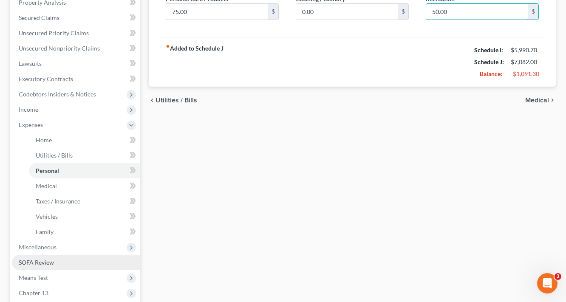
scroll to position [271, 0]
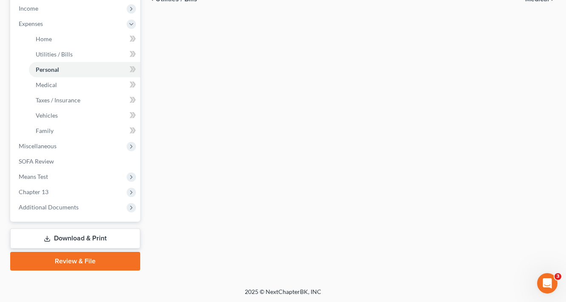
type input "50.00"
click at [93, 231] on link "Download & Print" at bounding box center [75, 239] width 130 height 20
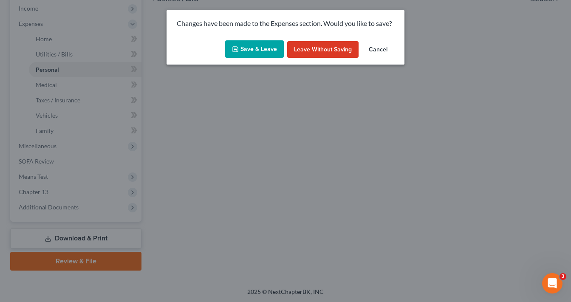
click at [255, 53] on button "Save & Leave" at bounding box center [254, 49] width 59 height 18
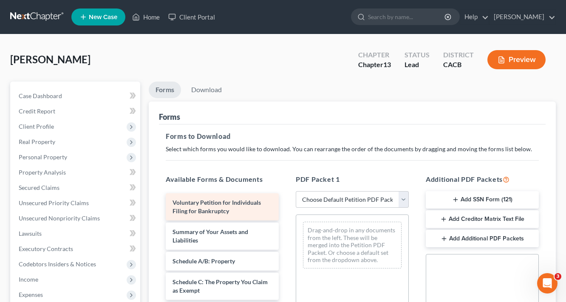
scroll to position [204, 0]
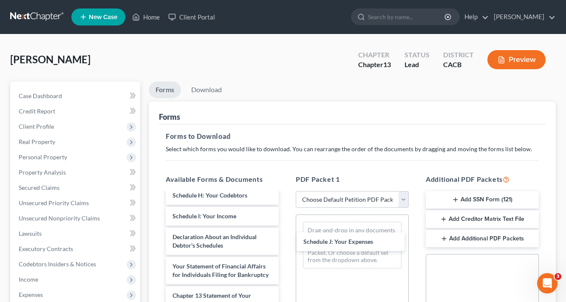
click at [285, 243] on div "Schedule J: Your Expenses Voluntary Petition for Individuals Filing for Bankrup…" at bounding box center [222, 216] width 127 height 454
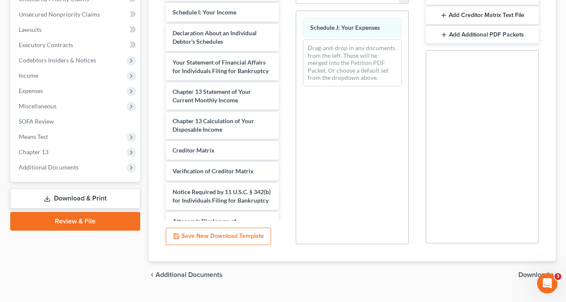
click at [526, 272] on span "Download" at bounding box center [533, 274] width 31 height 7
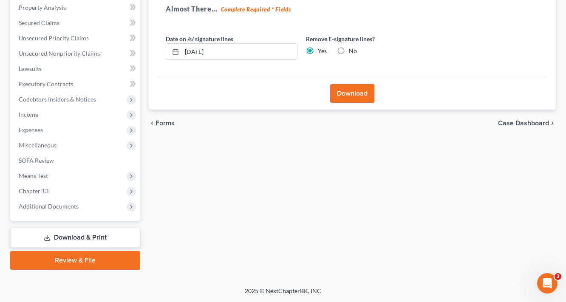
scroll to position [164, 0]
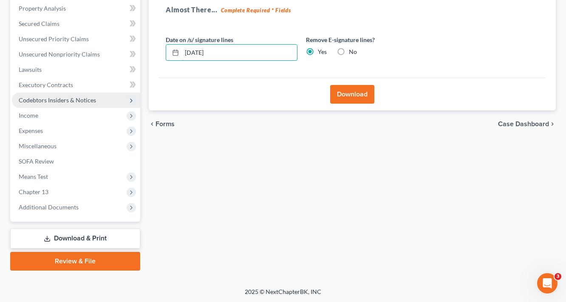
drag, startPoint x: 242, startPoint y: 53, endPoint x: 124, endPoint y: 95, distance: 124.5
click at [140, 90] on div "Petition Navigation Case Dashboard Payments Invoices Payments Payments Credit R…" at bounding box center [283, 94] width 554 height 353
click at [358, 92] on button "Download" at bounding box center [352, 94] width 44 height 19
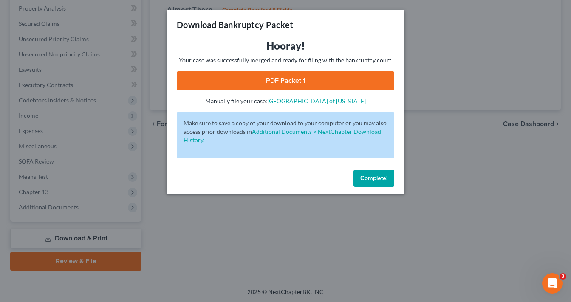
click at [306, 81] on link "PDF Packet 1" at bounding box center [285, 80] width 217 height 19
click at [321, 83] on link "PDF Packet 1" at bounding box center [285, 80] width 217 height 19
click at [383, 176] on span "Complete!" at bounding box center [373, 178] width 27 height 7
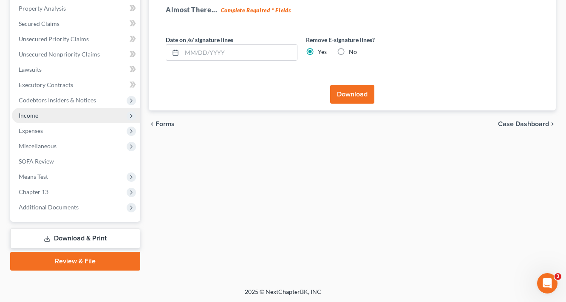
click at [34, 112] on span "Income" at bounding box center [29, 115] width 20 height 7
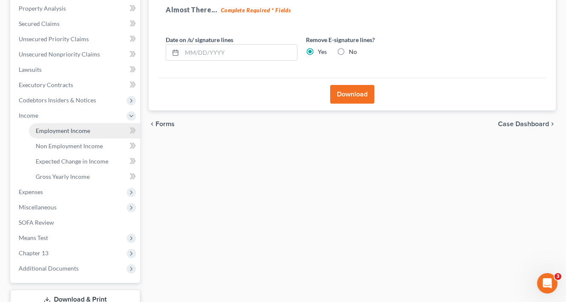
click at [78, 128] on span "Employment Income" at bounding box center [63, 130] width 54 height 7
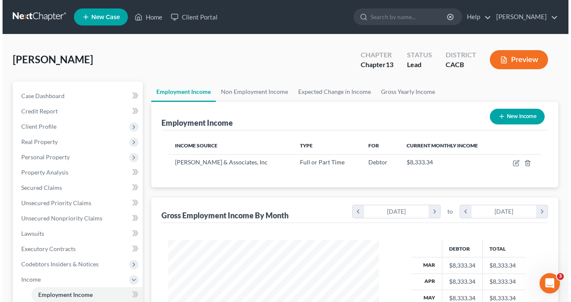
scroll to position [151, 228]
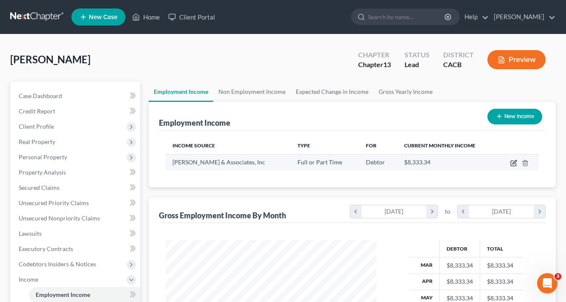
click at [514, 163] on icon "button" at bounding box center [514, 162] width 4 height 4
select select "0"
select select "4"
select select "0"
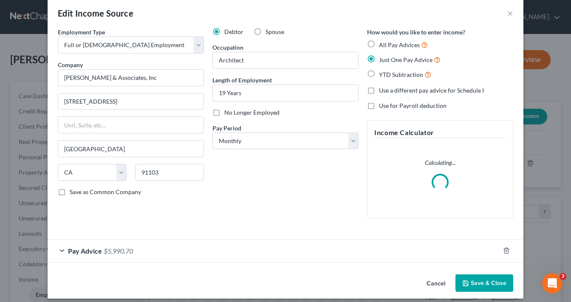
scroll to position [9, 0]
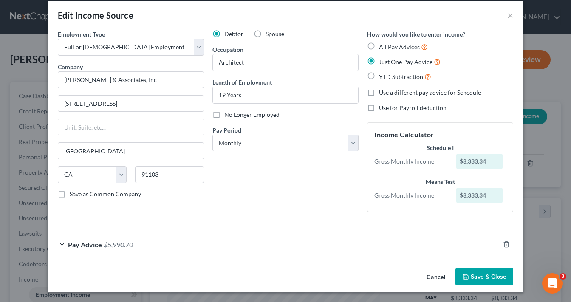
click at [124, 249] on div "Pay Advice $5,990.70" at bounding box center [274, 244] width 452 height 23
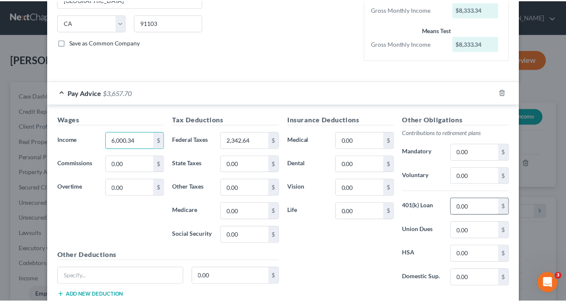
scroll to position [216, 0]
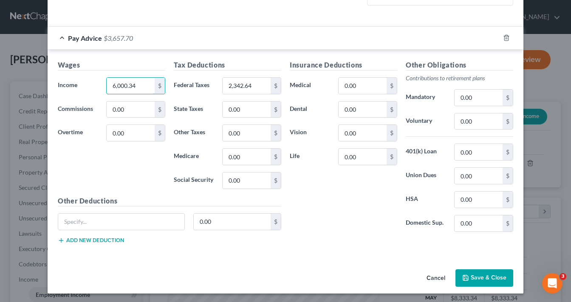
type input "6,000.34"
click at [486, 279] on button "Save & Close" at bounding box center [484, 278] width 58 height 18
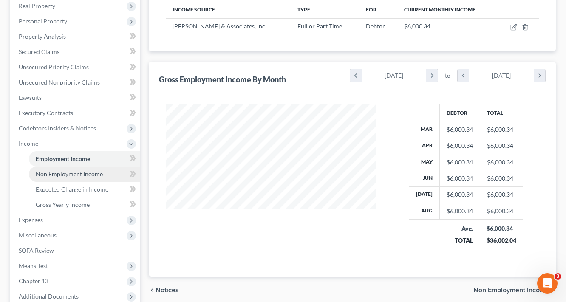
scroll to position [225, 0]
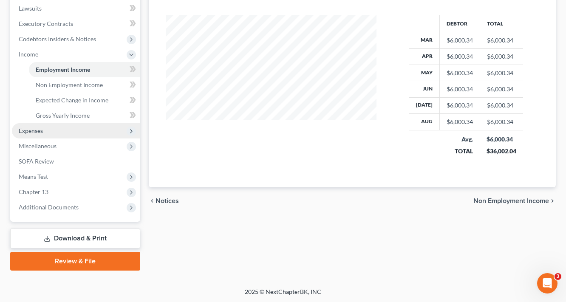
click at [42, 130] on span "Expenses" at bounding box center [31, 130] width 24 height 7
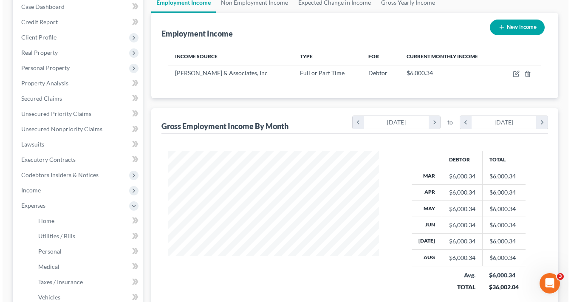
scroll to position [0, 0]
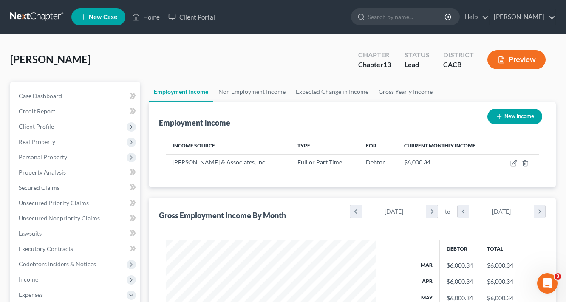
click at [520, 58] on button "Preview" at bounding box center [516, 59] width 58 height 19
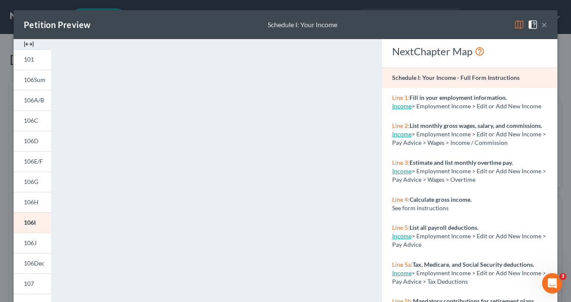
click at [541, 27] on button "×" at bounding box center [544, 25] width 6 height 10
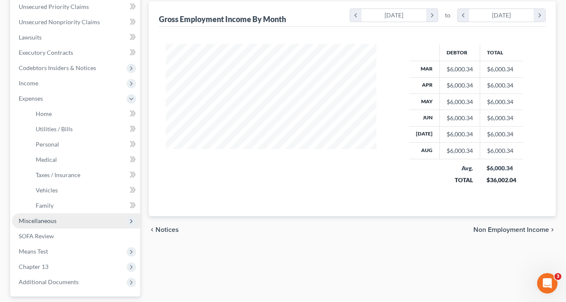
scroll to position [136, 0]
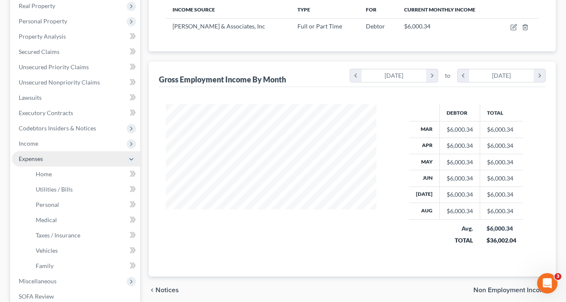
click at [33, 158] on span "Expenses" at bounding box center [31, 158] width 24 height 7
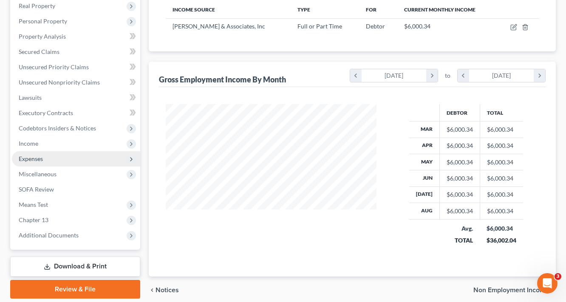
click at [35, 159] on span "Expenses" at bounding box center [31, 158] width 24 height 7
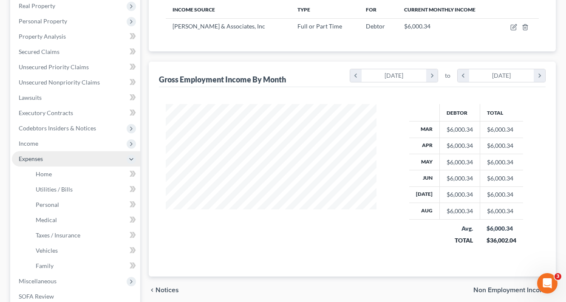
click at [35, 159] on span "Expenses" at bounding box center [31, 158] width 24 height 7
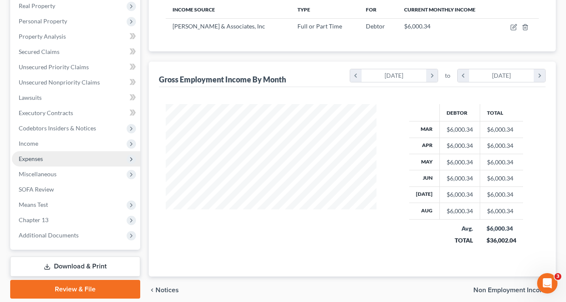
click at [36, 161] on span "Expenses" at bounding box center [31, 158] width 24 height 7
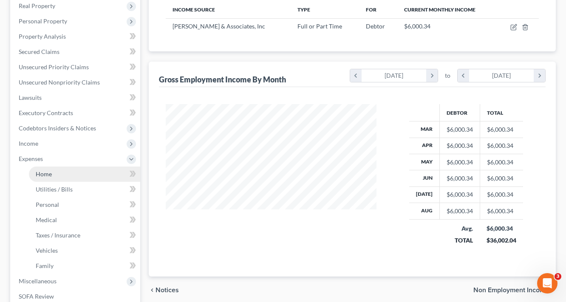
click at [49, 178] on link "Home" at bounding box center [84, 174] width 111 height 15
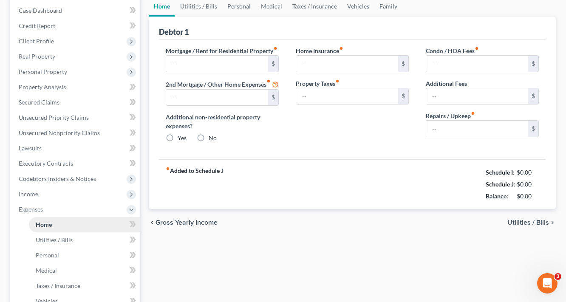
type input "3,865.00"
type input "0.00"
radio input "true"
type input "0.00"
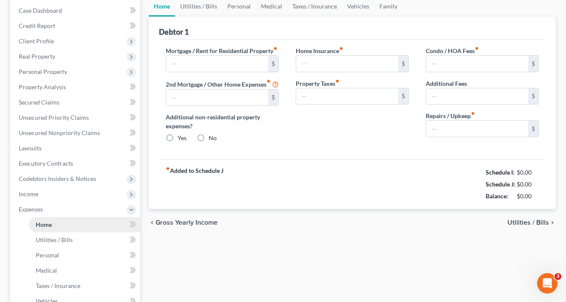
type input "145.00"
type input "0.00"
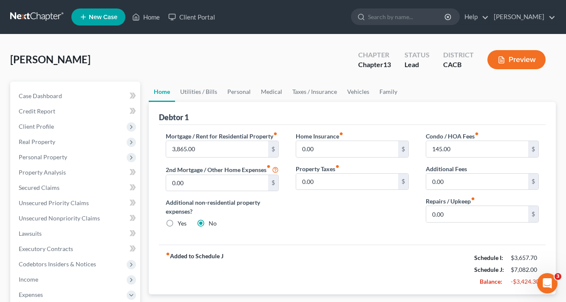
click at [514, 58] on button "Preview" at bounding box center [516, 59] width 58 height 19
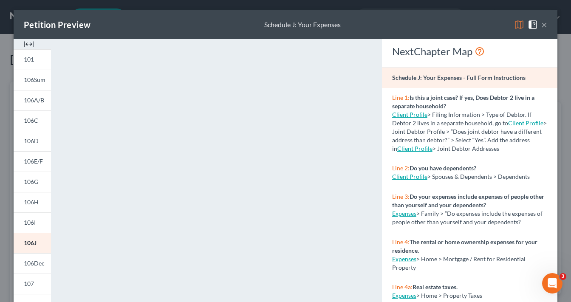
click at [544, 24] on button "×" at bounding box center [544, 25] width 6 height 10
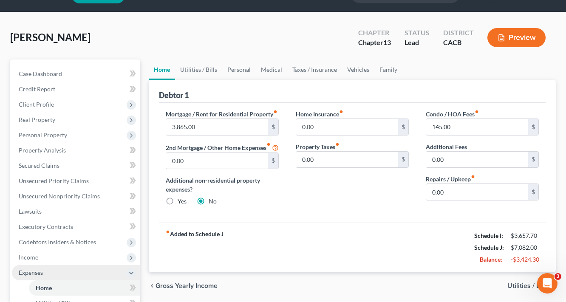
scroll to position [34, 0]
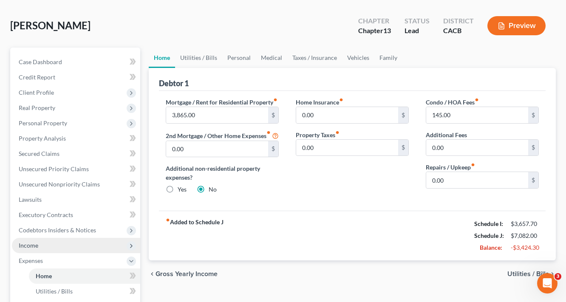
click at [35, 242] on span "Income" at bounding box center [29, 245] width 20 height 7
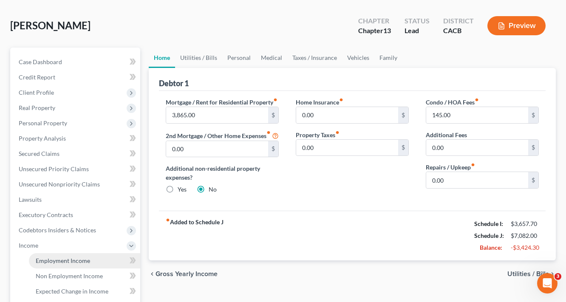
click at [59, 254] on link "Employment Income" at bounding box center [84, 260] width 111 height 15
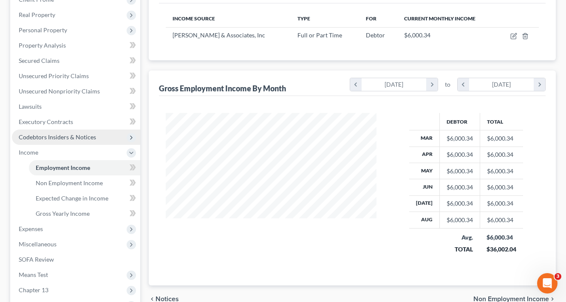
scroll to position [123, 0]
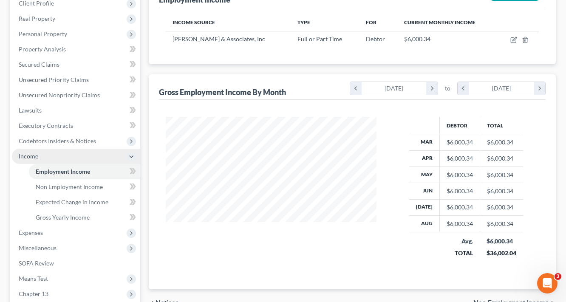
click at [32, 155] on span "Income" at bounding box center [29, 155] width 20 height 7
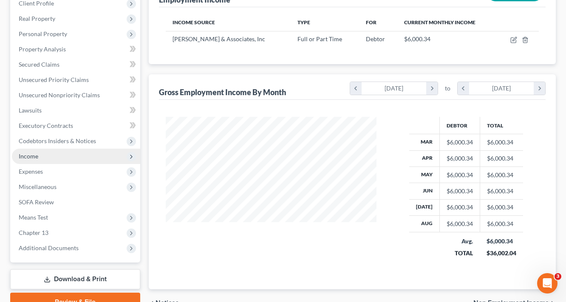
click at [41, 156] on span "Income" at bounding box center [76, 156] width 128 height 15
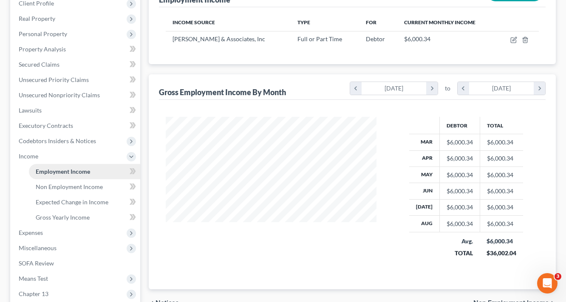
click at [72, 172] on span "Employment Income" at bounding box center [63, 171] width 54 height 7
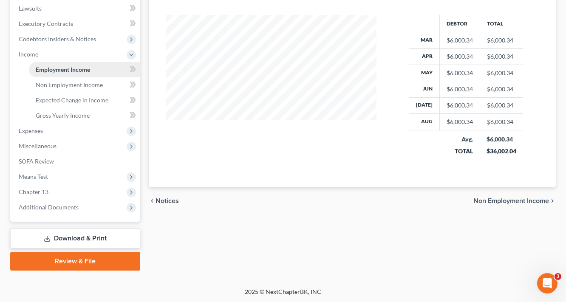
click at [67, 67] on span "Employment Income" at bounding box center [63, 69] width 54 height 7
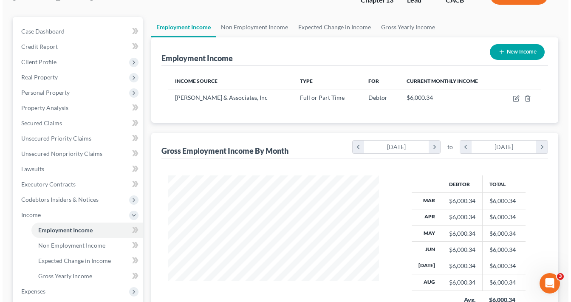
scroll to position [55, 0]
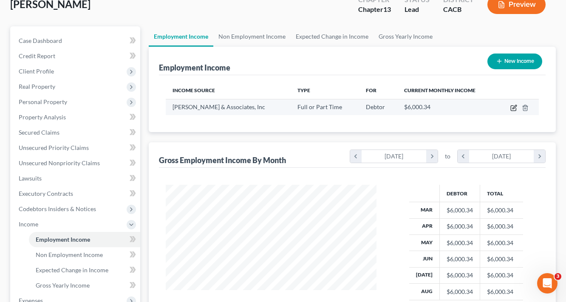
click at [515, 105] on icon "button" at bounding box center [513, 107] width 7 height 7
select select "0"
select select "4"
select select "0"
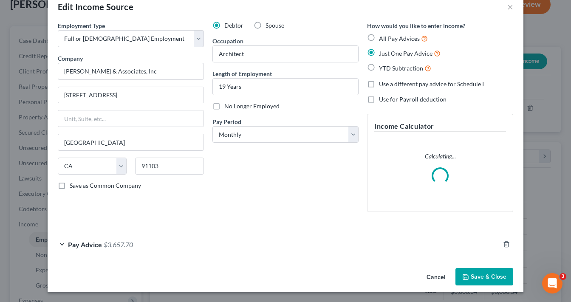
scroll to position [9, 0]
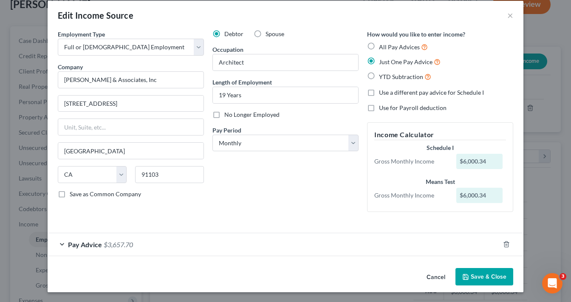
click at [134, 240] on div "Pay Advice $3,657.70" at bounding box center [274, 244] width 452 height 23
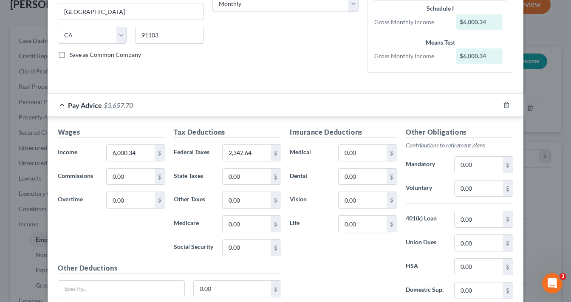
scroll to position [154, 0]
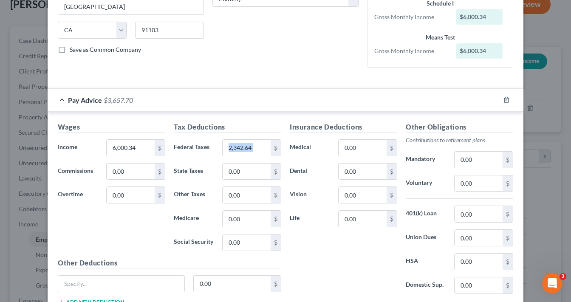
drag, startPoint x: 268, startPoint y: 143, endPoint x: 231, endPoint y: 155, distance: 39.4
click at [218, 155] on div "2,342.64 $" at bounding box center [252, 147] width 68 height 17
click at [248, 148] on input "2,342.64" at bounding box center [247, 148] width 48 height 16
click at [263, 146] on input "2,342.64" at bounding box center [247, 148] width 48 height 16
drag, startPoint x: 258, startPoint y: 150, endPoint x: 229, endPoint y: 151, distance: 29.3
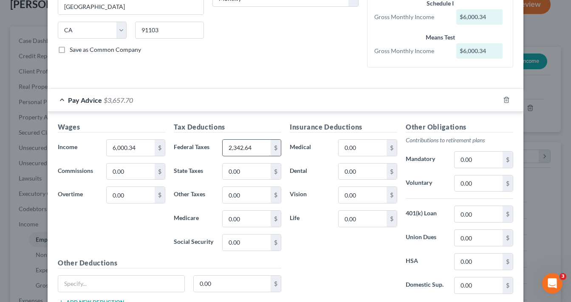
click at [225, 150] on input "2,342.64" at bounding box center [247, 148] width 48 height 16
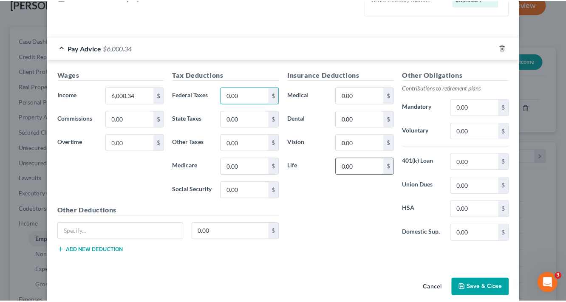
scroll to position [216, 0]
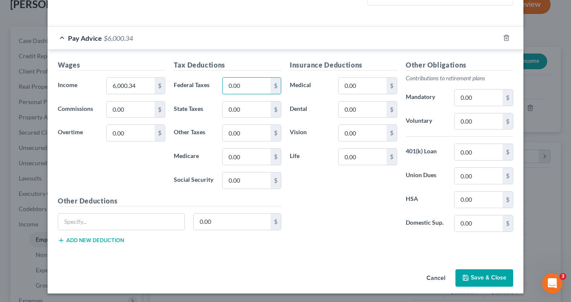
type input "0.00"
click at [350, 243] on div "Insurance Deductions Medical 0.00 $ Dental 0.00 $ Vision 0.00 $ Life 0.00 $ Oth…" at bounding box center [401, 155] width 232 height 191
click at [467, 280] on button "Save & Close" at bounding box center [484, 278] width 58 height 18
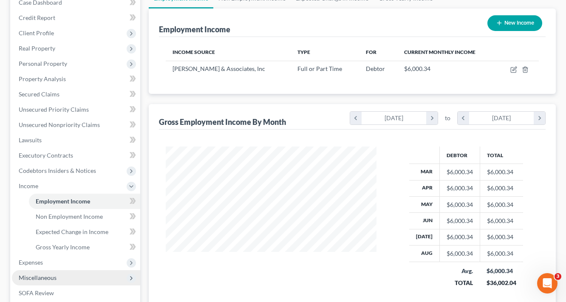
scroll to position [123, 0]
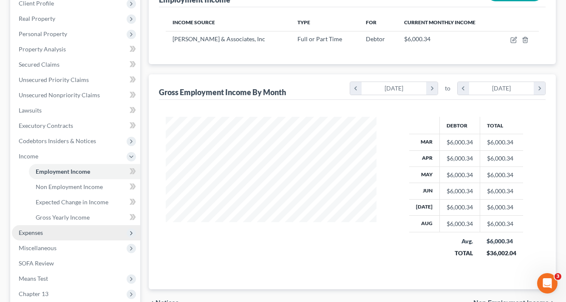
click at [39, 229] on span "Expenses" at bounding box center [31, 232] width 24 height 7
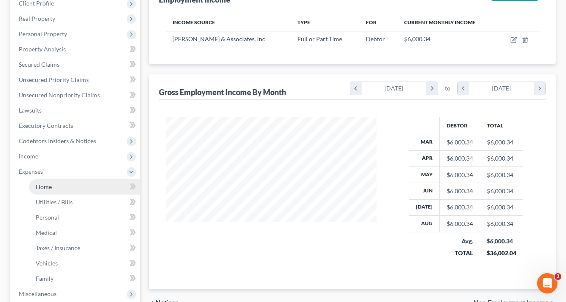
click at [47, 185] on span "Home" at bounding box center [44, 186] width 16 height 7
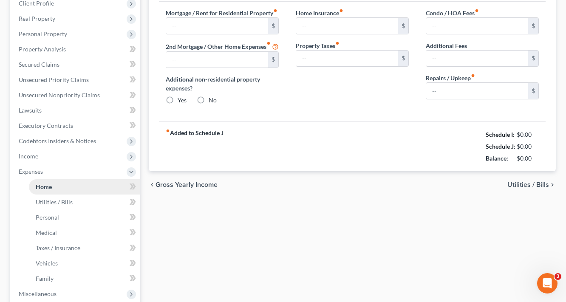
scroll to position [35, 0]
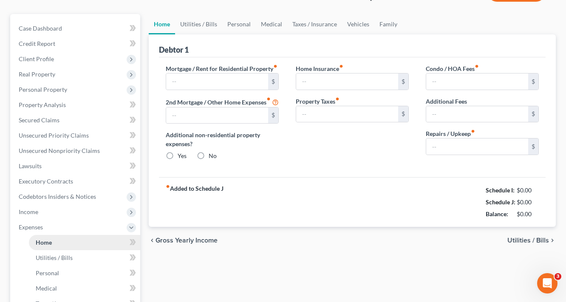
type input "3,865.00"
type input "0.00"
radio input "true"
type input "0.00"
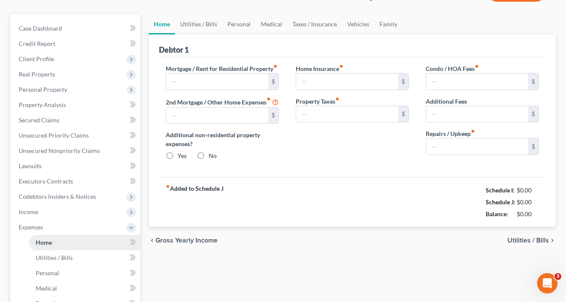
type input "145.00"
type input "0.00"
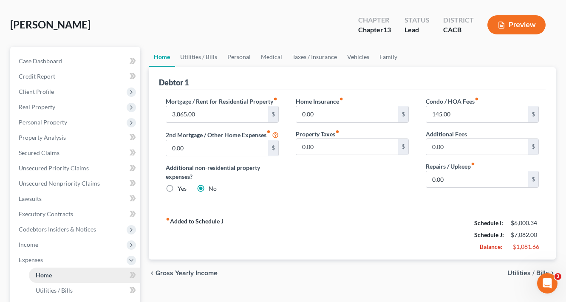
scroll to position [0, 0]
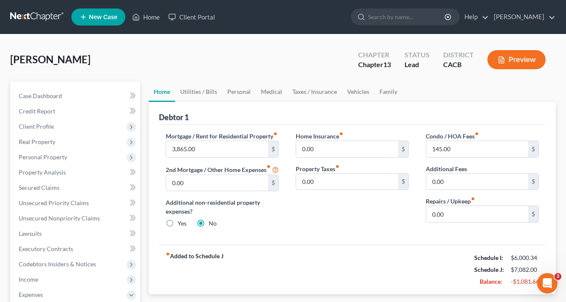
click at [528, 59] on button "Preview" at bounding box center [516, 59] width 58 height 19
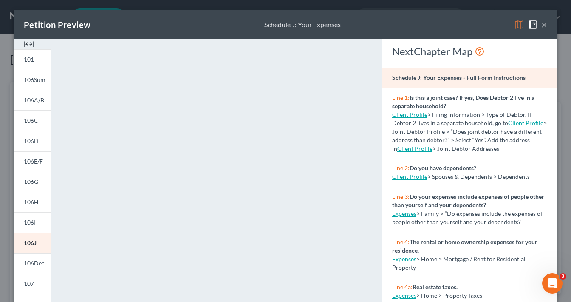
click at [544, 22] on button "×" at bounding box center [544, 25] width 6 height 10
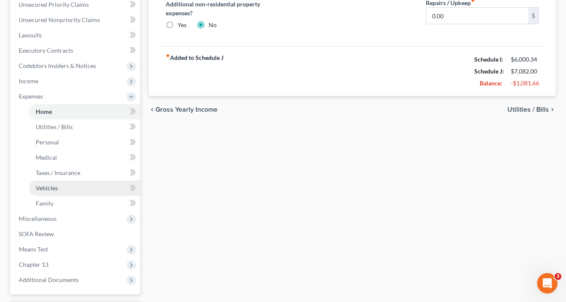
scroll to position [271, 0]
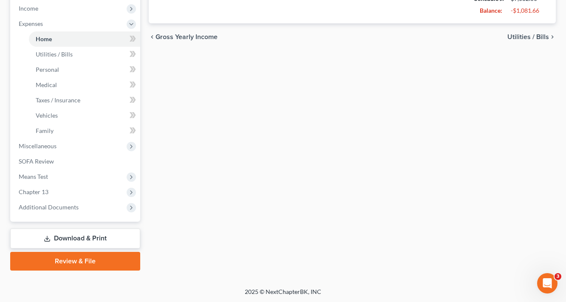
click at [96, 237] on link "Download & Print" at bounding box center [75, 239] width 130 height 20
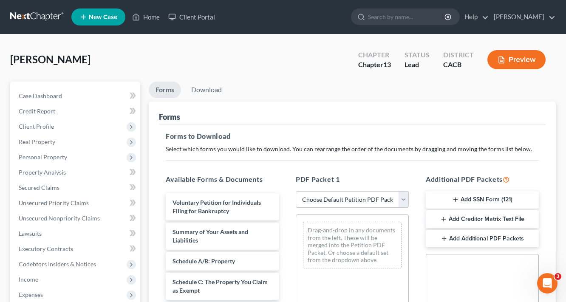
click at [345, 197] on select "Choose Default Petition PDF Packet Complete Bankruptcy Petition (all forms and …" at bounding box center [352, 199] width 113 height 17
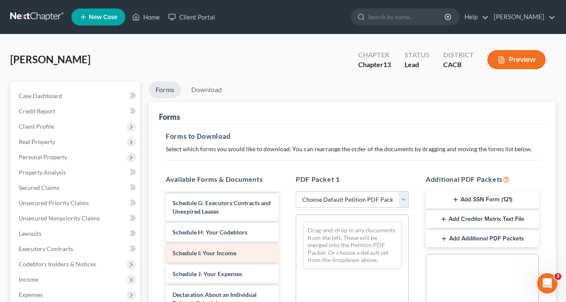
scroll to position [165, 0]
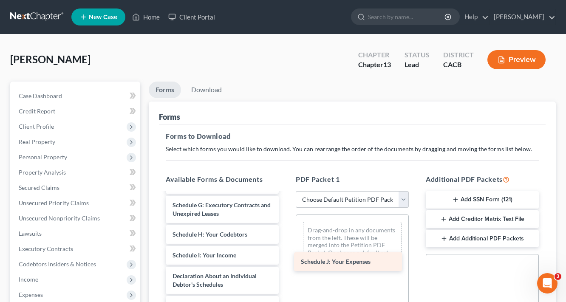
drag, startPoint x: 206, startPoint y: 273, endPoint x: 333, endPoint y: 259, distance: 127.7
click at [285, 259] on div "Schedule J: Your Expenses Voluntary Petition for Individuals Filing for Bankrup…" at bounding box center [222, 240] width 127 height 424
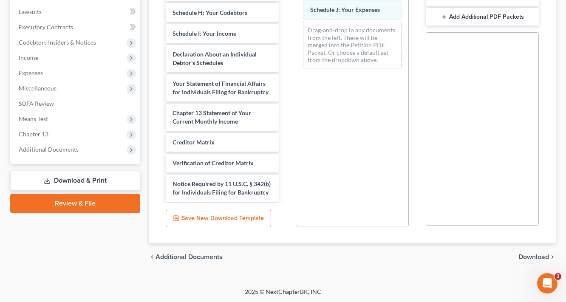
click at [528, 257] on span "Download" at bounding box center [533, 257] width 31 height 7
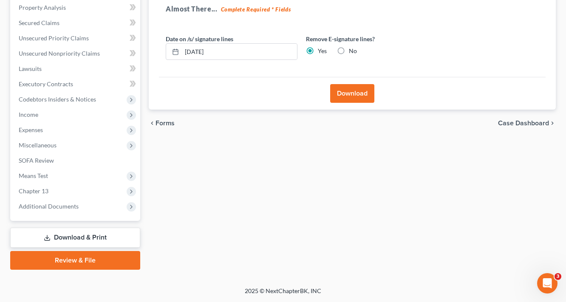
scroll to position [164, 0]
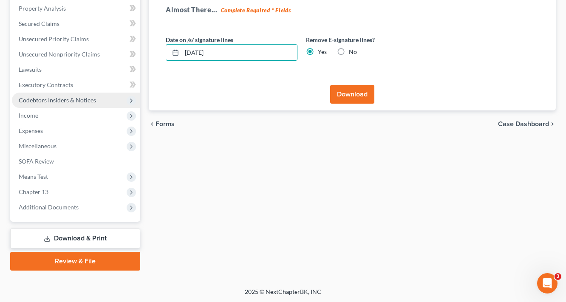
drag, startPoint x: 235, startPoint y: 54, endPoint x: 45, endPoint y: 95, distance: 195.2
click at [126, 79] on div "Petition Navigation Case Dashboard Payments Invoices Payments Payments Credit R…" at bounding box center [283, 94] width 554 height 353
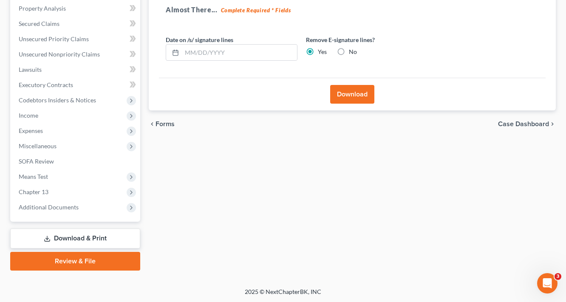
click at [340, 104] on div "Download" at bounding box center [352, 94] width 387 height 33
click at [352, 96] on button "Download" at bounding box center [352, 94] width 44 height 19
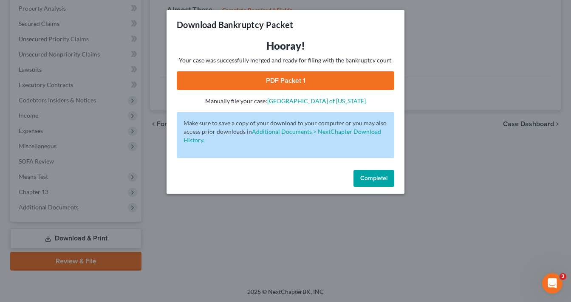
click at [333, 83] on link "PDF Packet 1" at bounding box center [285, 80] width 217 height 19
click at [470, 217] on div "Download Bankruptcy Packet Hooray! Your case was successfully merged and ready …" at bounding box center [285, 151] width 571 height 302
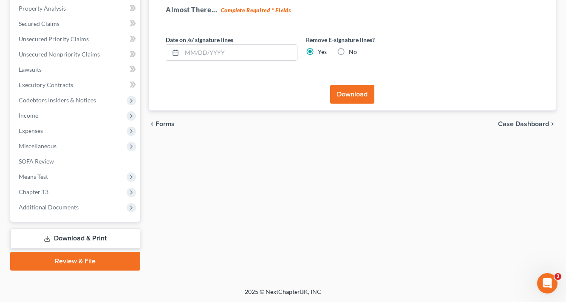
scroll to position [0, 0]
